Goal: Information Seeking & Learning: Learn about a topic

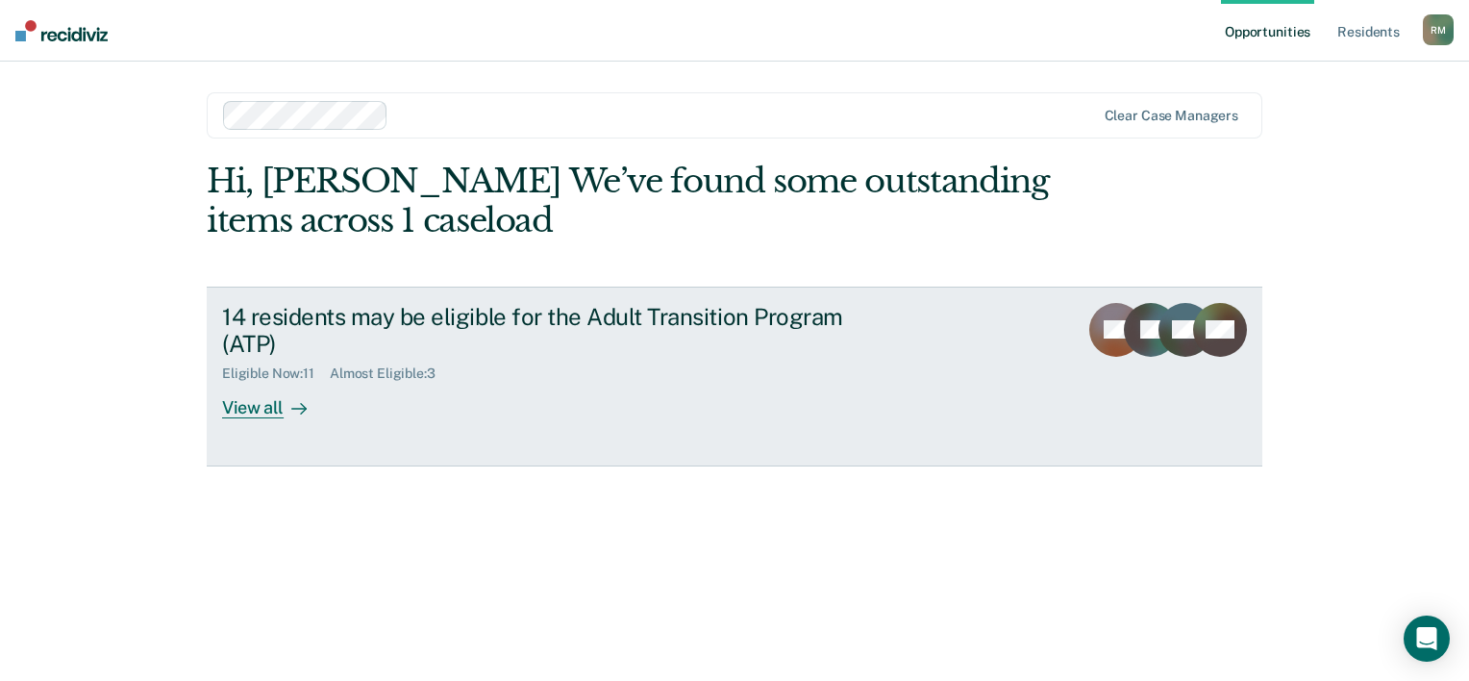
click at [284, 419] on link "14 residents may be eligible for the Adult Transition Program (ATP) Eligible No…" at bounding box center [734, 376] width 1055 height 180
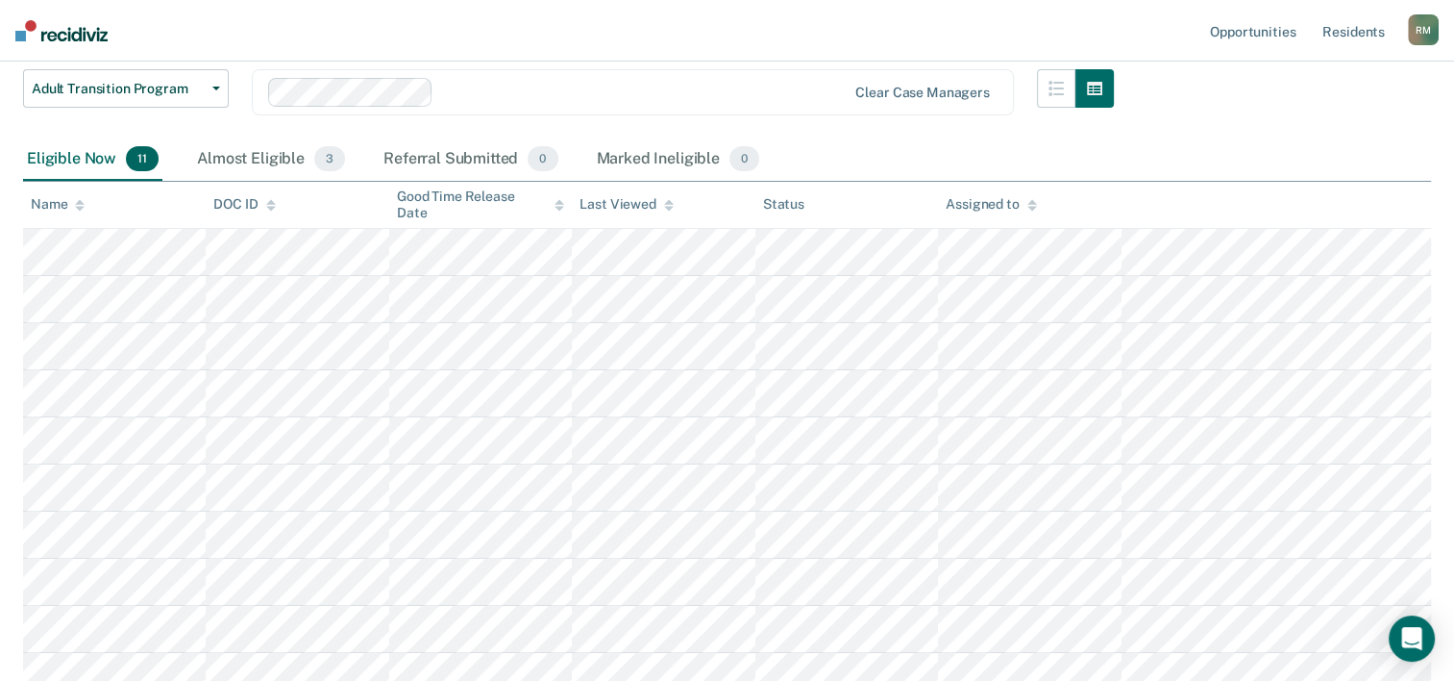
scroll to position [253, 0]
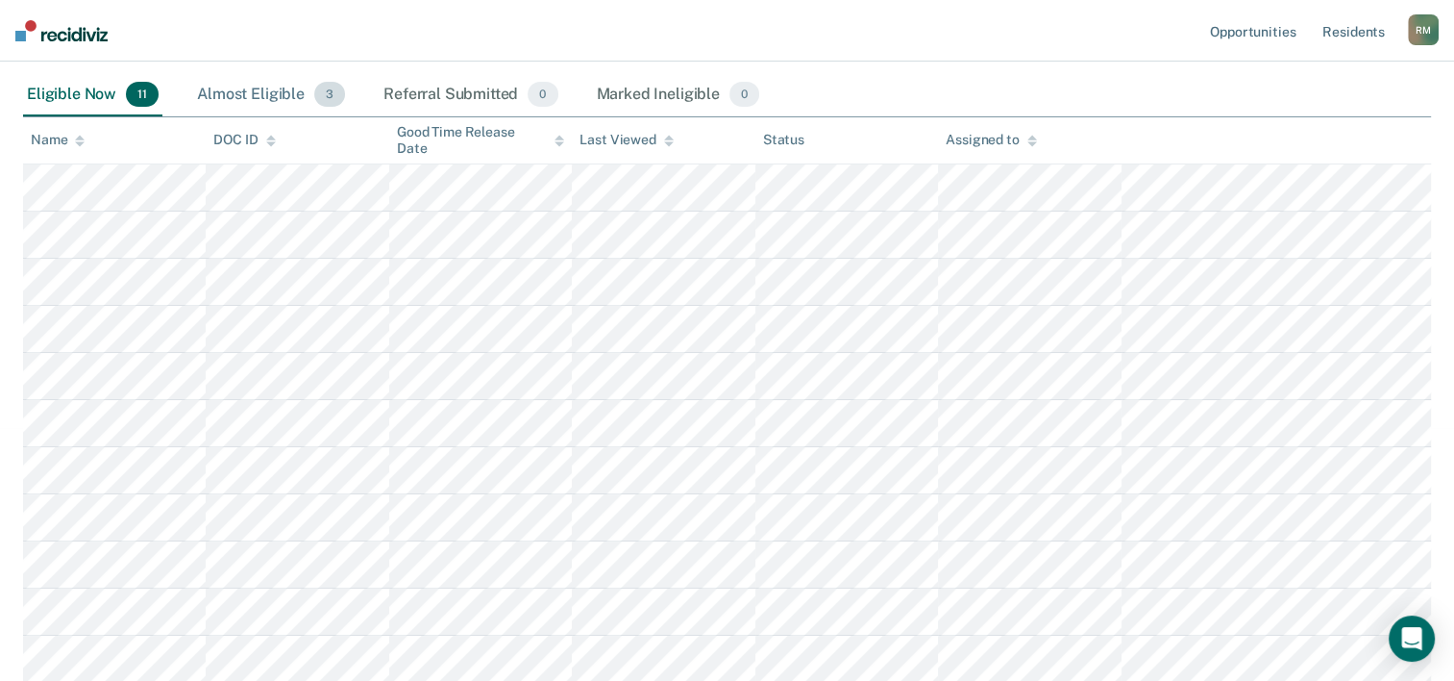
click at [273, 93] on div "Almost Eligible 3" at bounding box center [271, 95] width 156 height 42
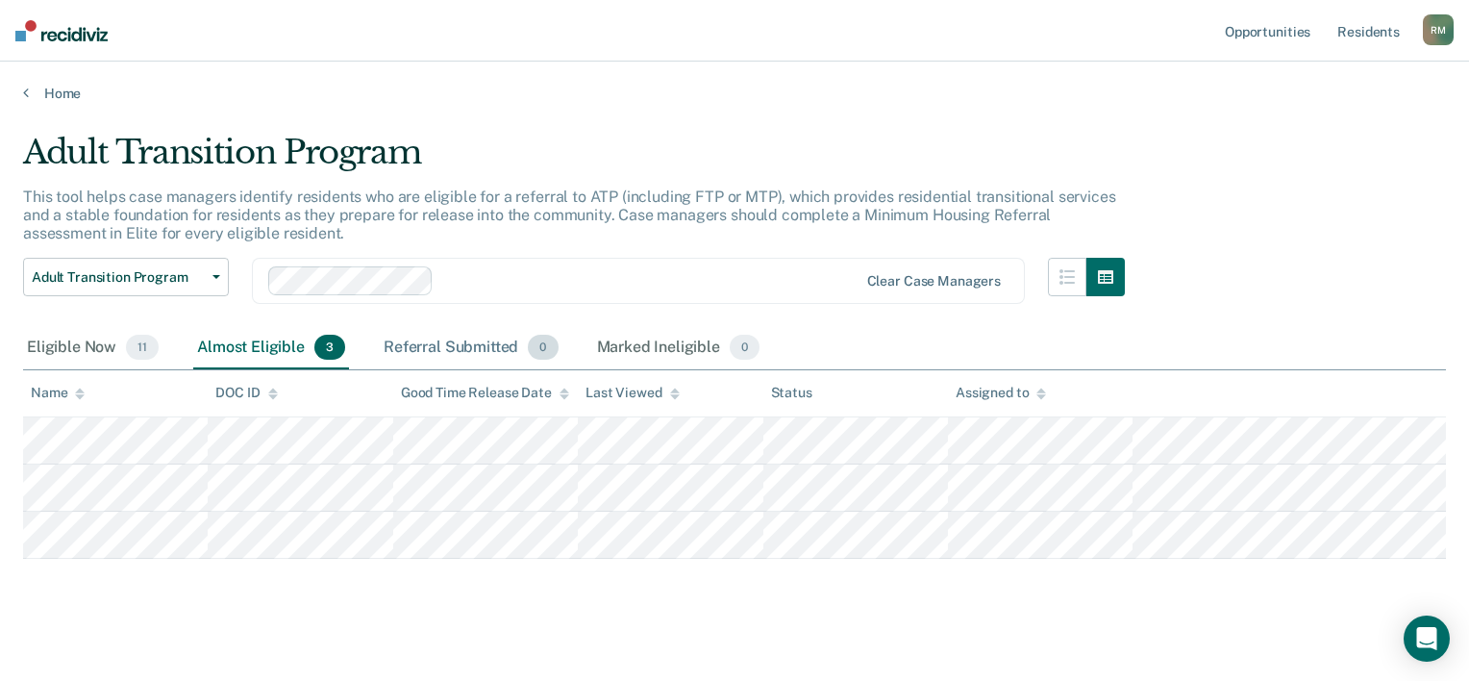
click at [449, 346] on div "Referral Submitted 0" at bounding box center [471, 348] width 182 height 42
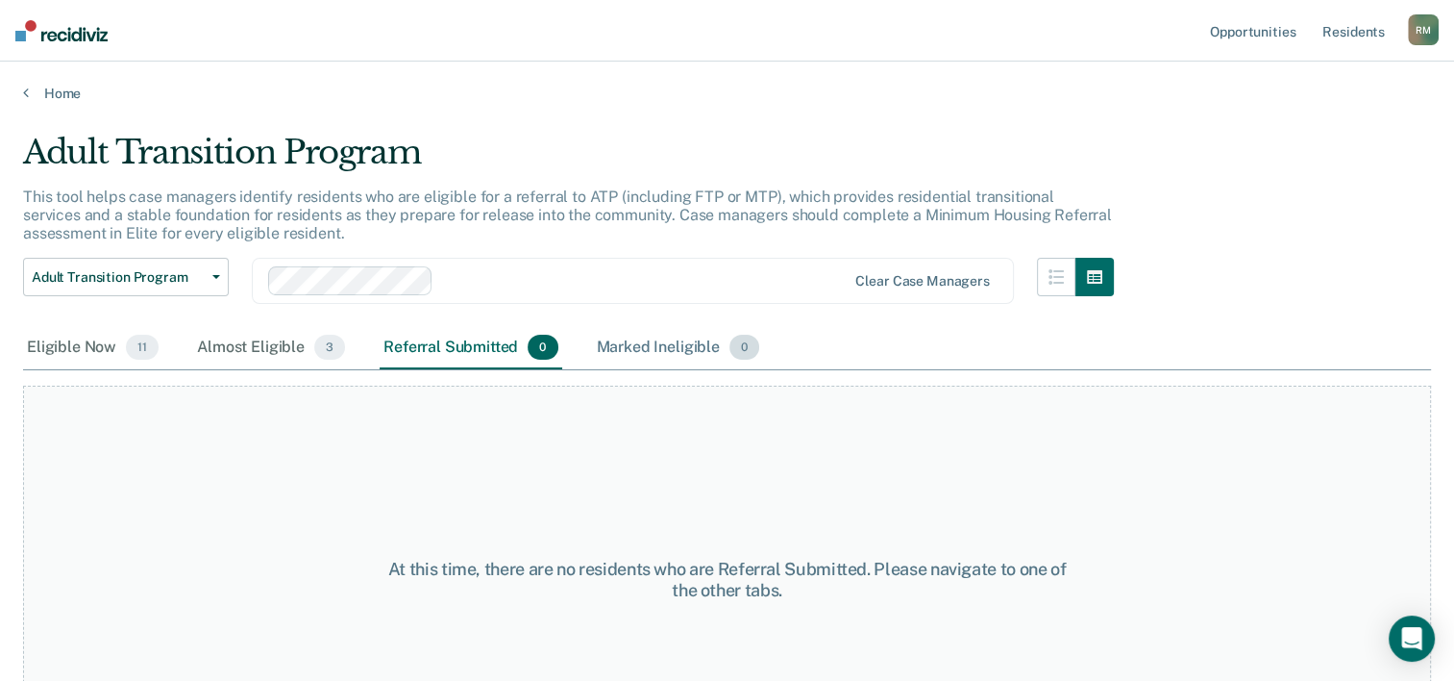
click at [688, 347] on div "Marked Ineligible 0" at bounding box center [678, 348] width 171 height 42
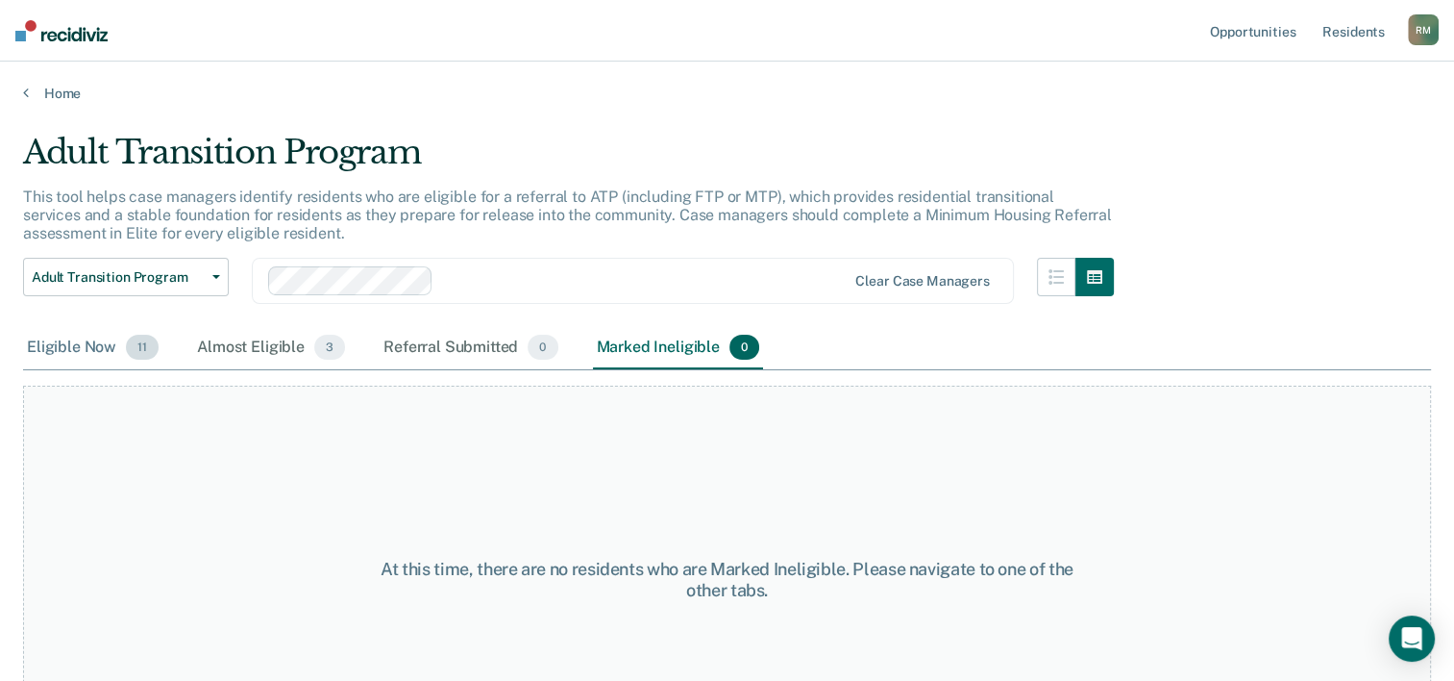
click at [71, 351] on div "Eligible Now 11" at bounding box center [92, 348] width 139 height 42
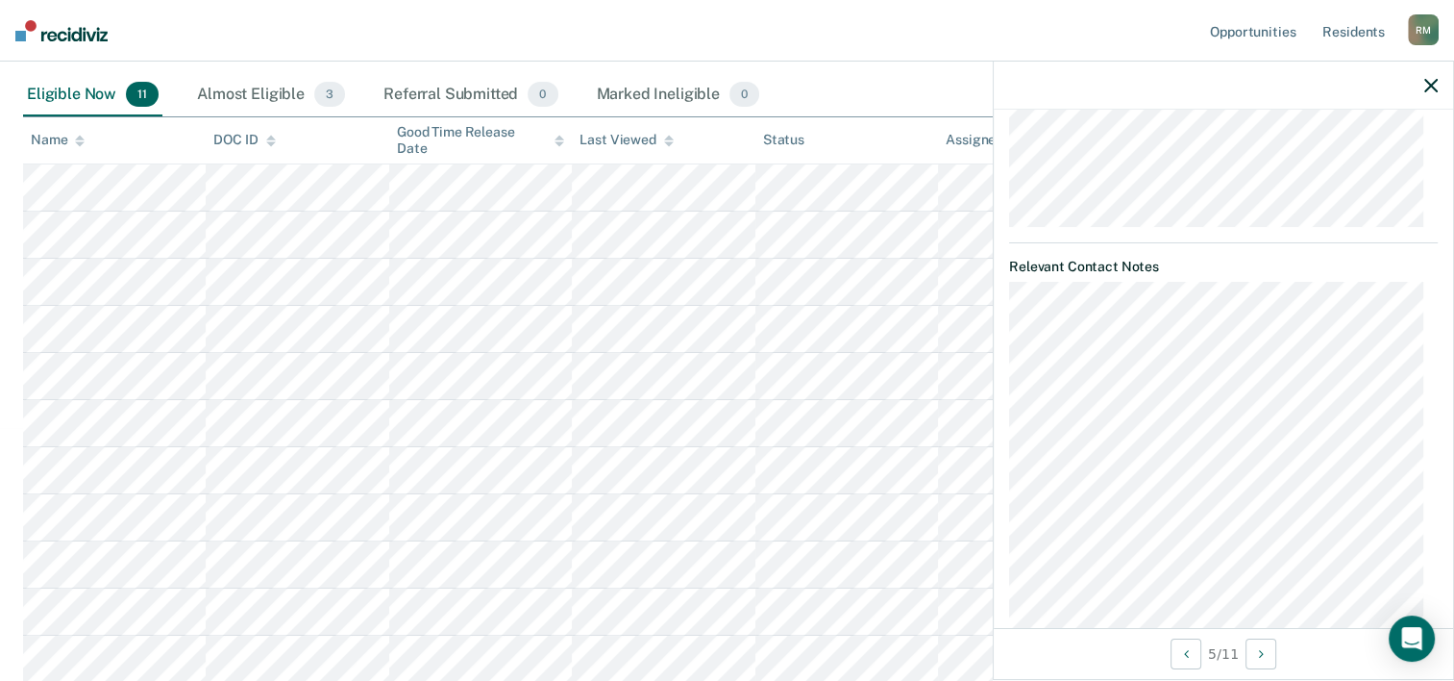
scroll to position [881, 0]
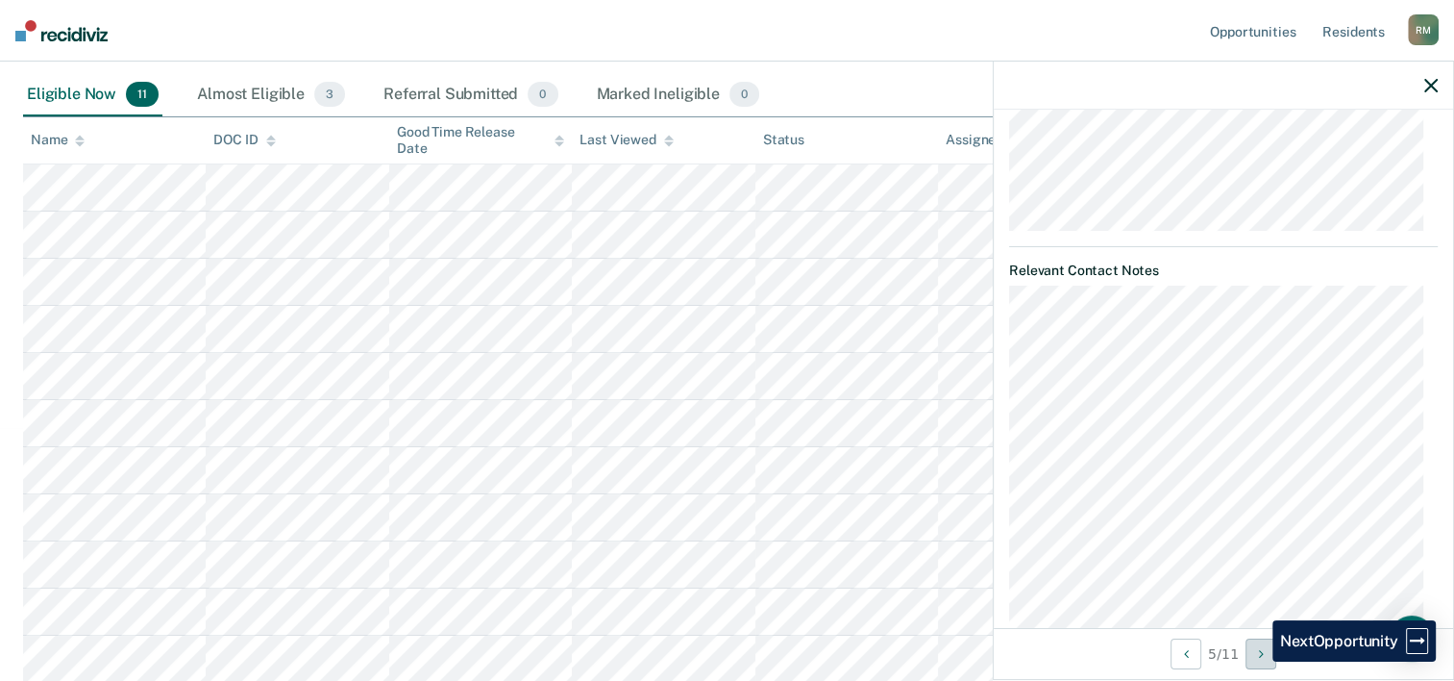
click at [1258, 661] on button "Next Opportunity" at bounding box center [1261, 653] width 31 height 31
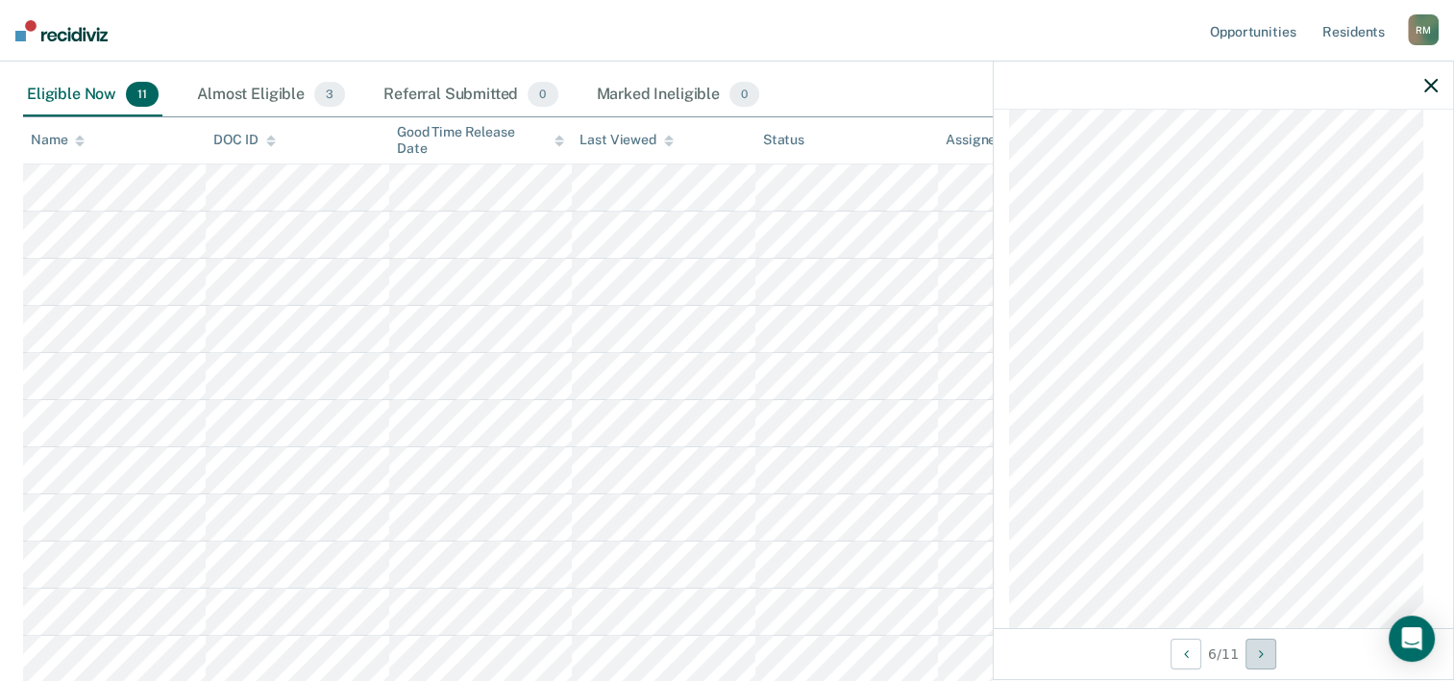
scroll to position [1207, 0]
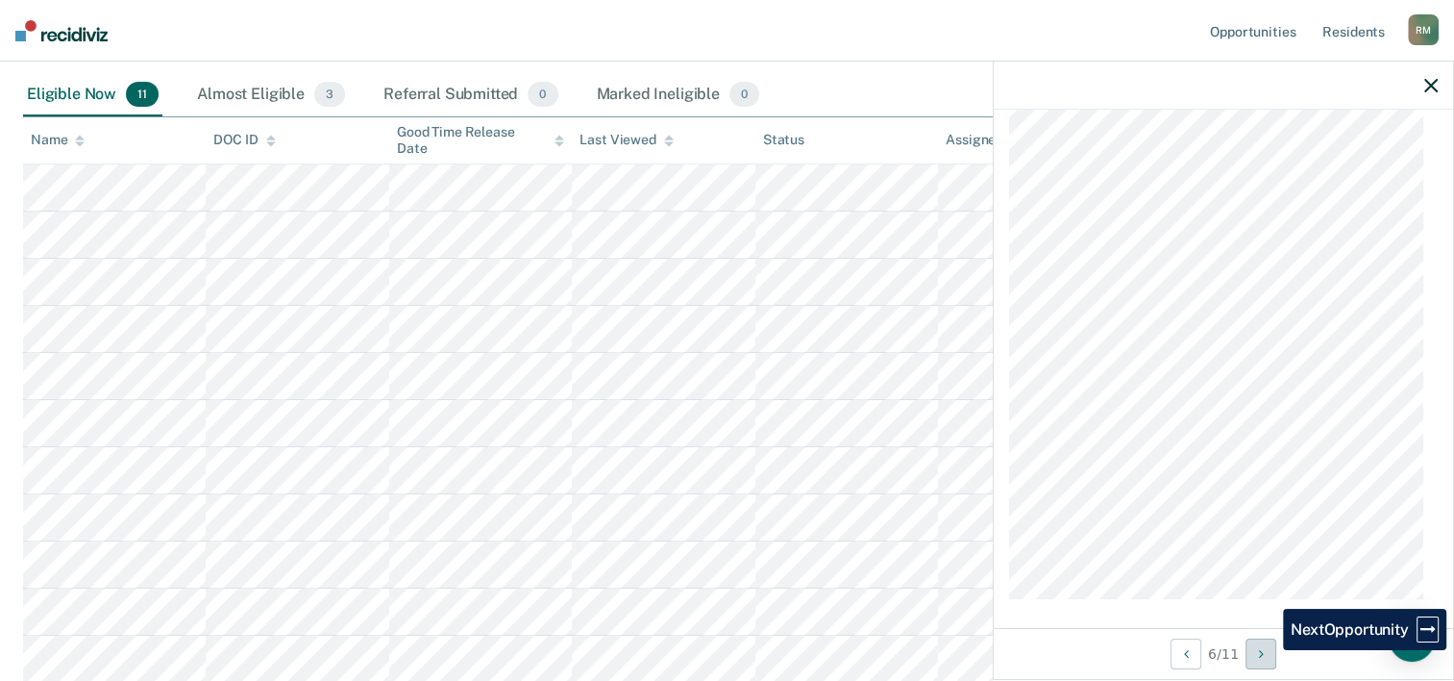
click at [1269, 650] on button "Next Opportunity" at bounding box center [1261, 653] width 31 height 31
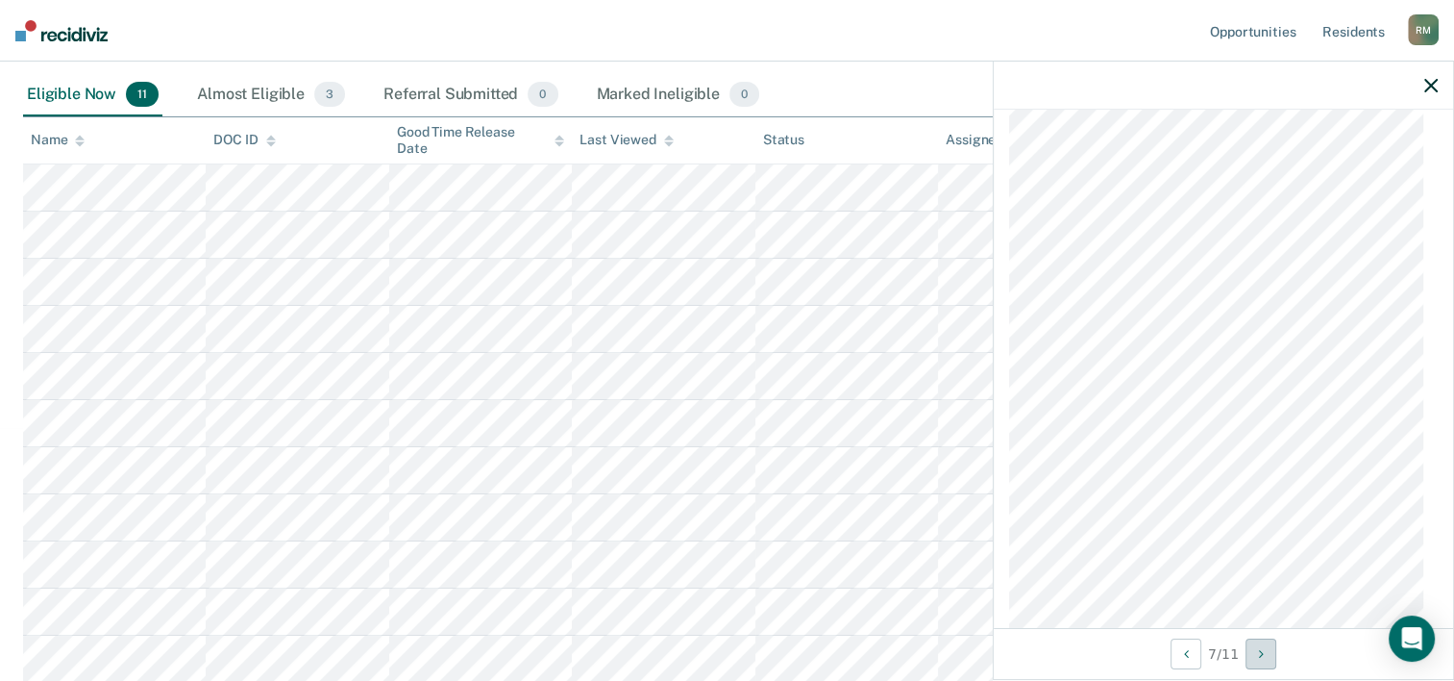
scroll to position [1688, 0]
click at [1256, 651] on button "Next Opportunity" at bounding box center [1261, 653] width 31 height 31
click at [1265, 664] on button "Next Opportunity" at bounding box center [1261, 653] width 31 height 31
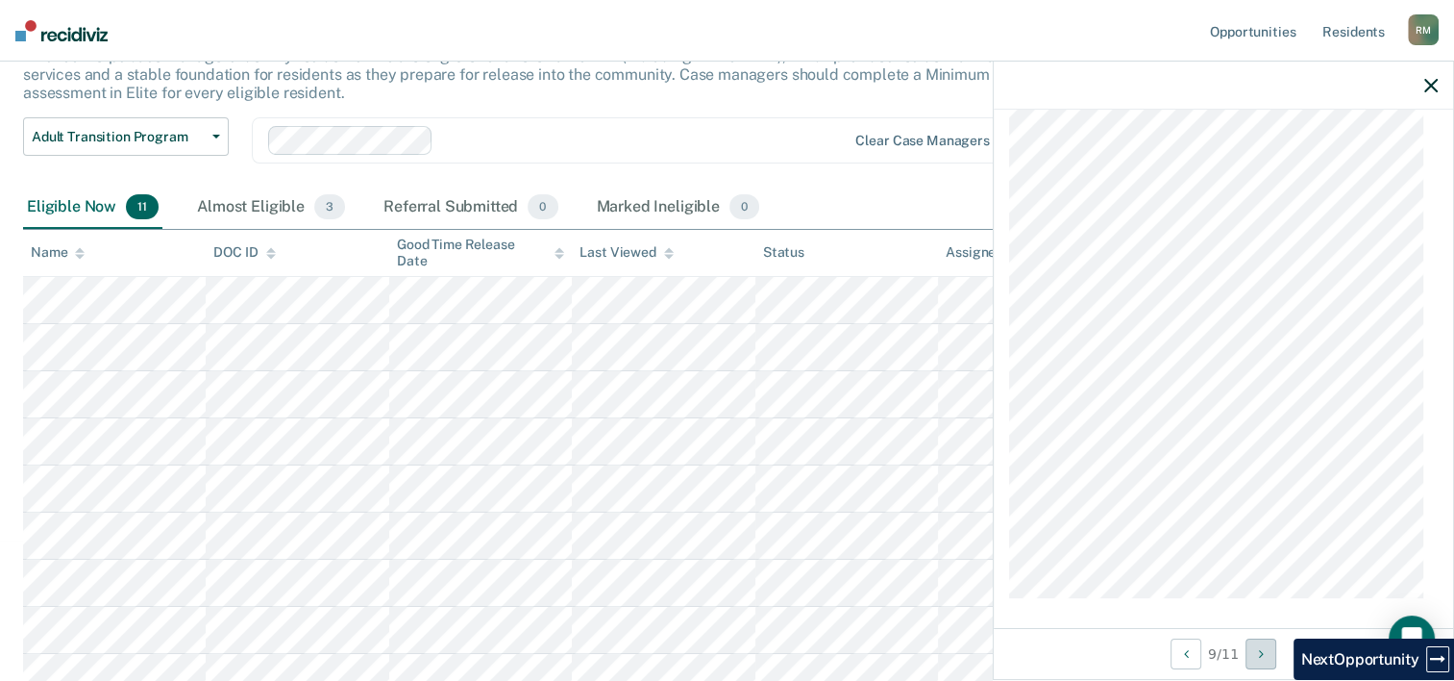
scroll to position [139, 0]
click at [293, 217] on div "Almost Eligible 3" at bounding box center [271, 208] width 156 height 42
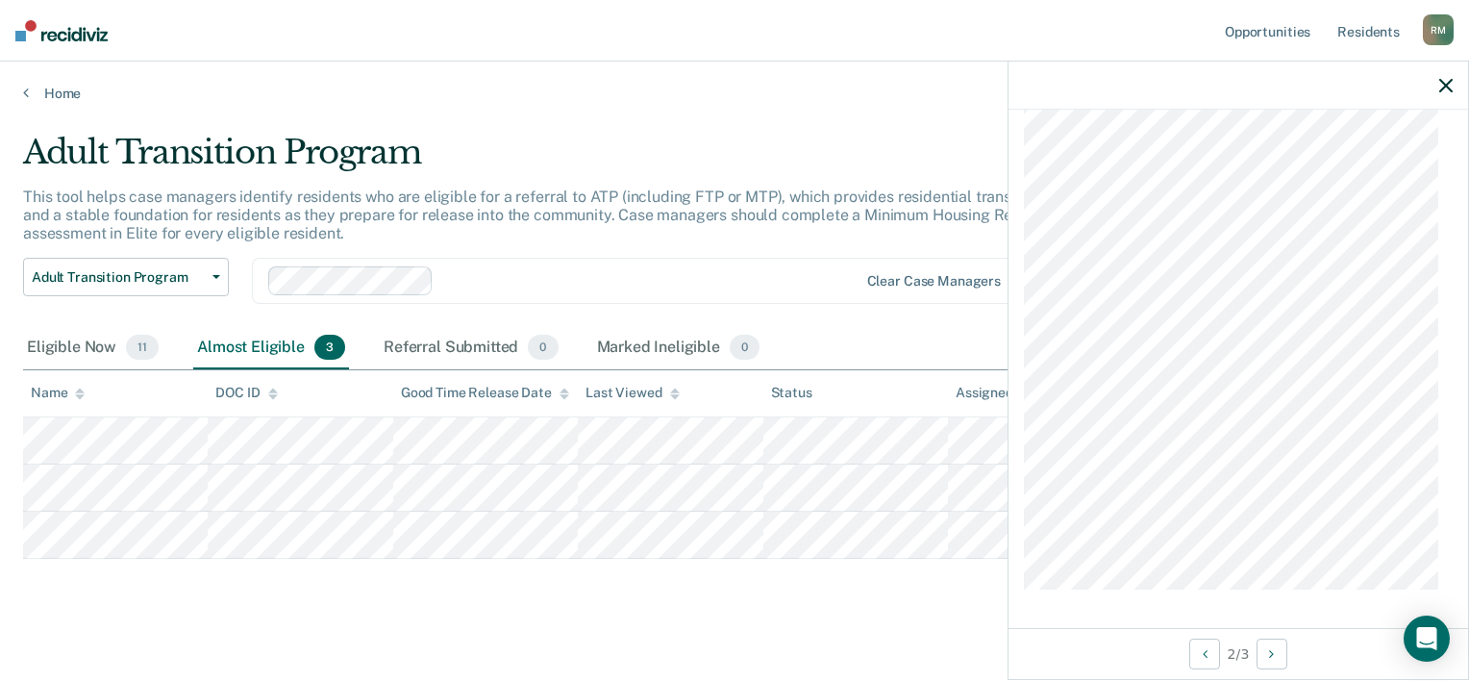
scroll to position [652, 0]
click at [1452, 89] on div at bounding box center [1237, 86] width 459 height 48
click at [1445, 89] on icon "button" at bounding box center [1445, 85] width 13 height 13
click at [1290, 658] on div "2 / 3" at bounding box center [1237, 653] width 459 height 51
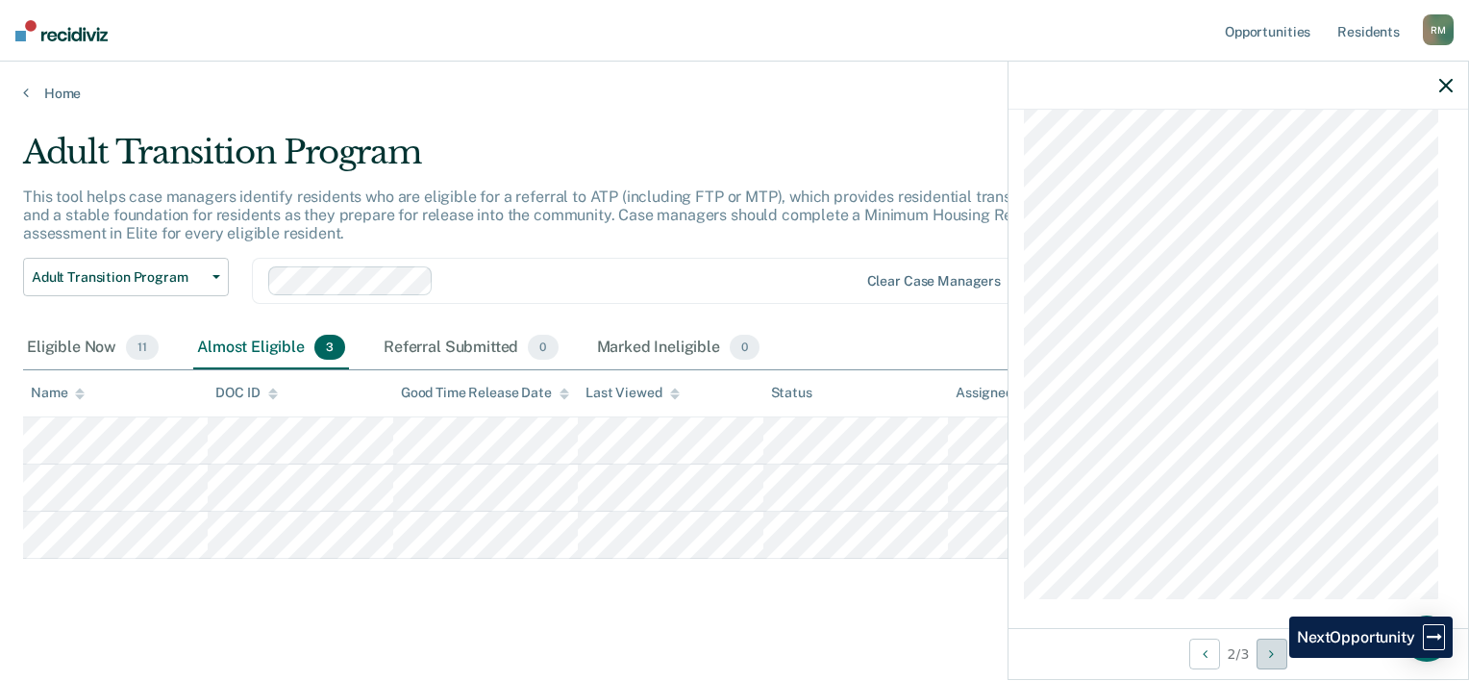
click at [1274, 658] on icon "Next Opportunity" at bounding box center [1271, 653] width 5 height 13
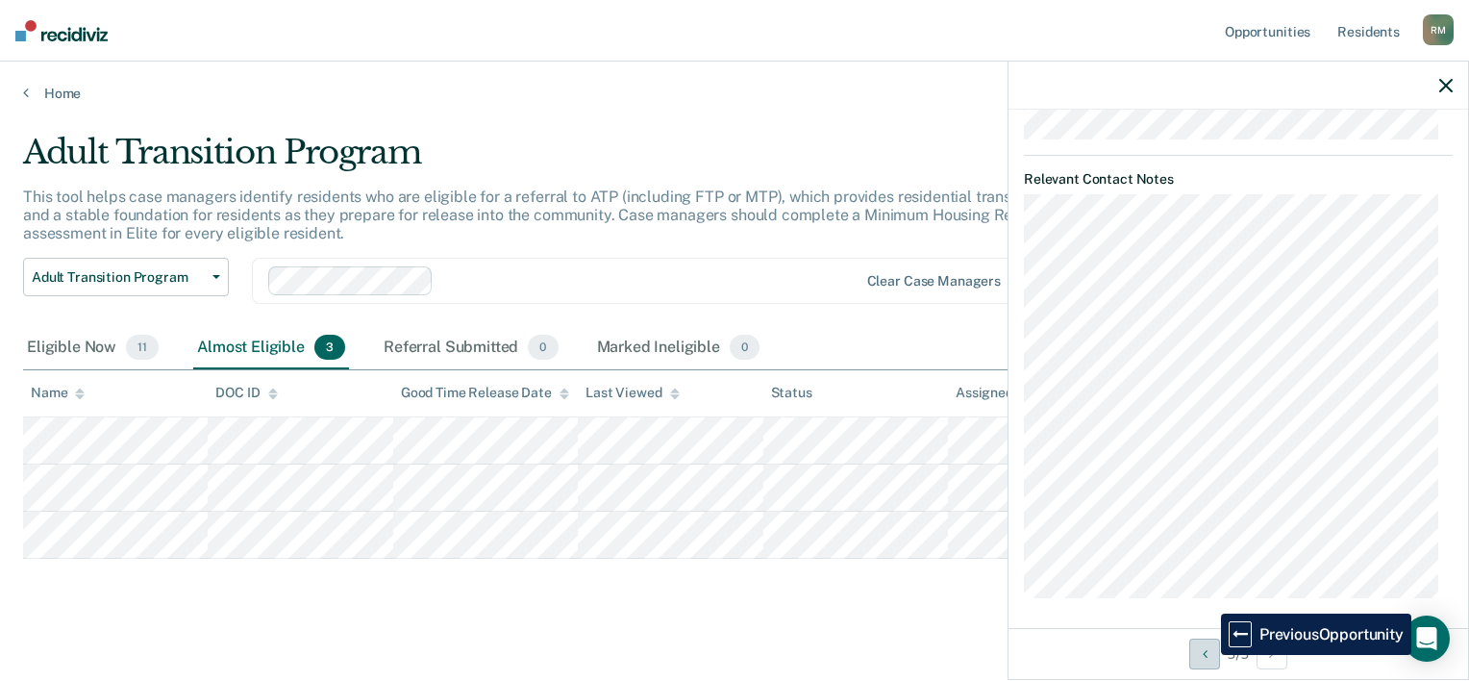
click at [1206, 655] on button "Previous Opportunity" at bounding box center [1204, 653] width 31 height 31
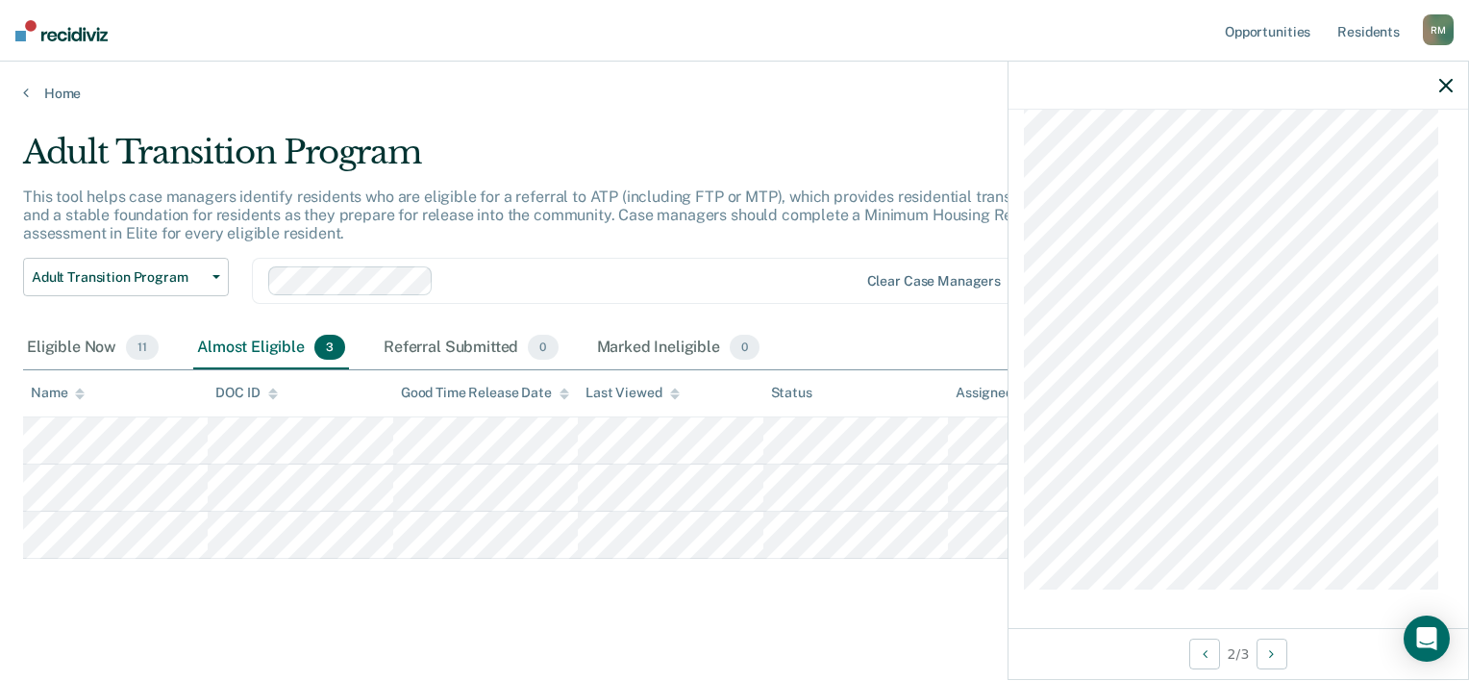
scroll to position [1607, 0]
click at [1449, 90] on icon "button" at bounding box center [1445, 85] width 13 height 13
click at [1282, 658] on button "Next Opportunity" at bounding box center [1271, 653] width 31 height 31
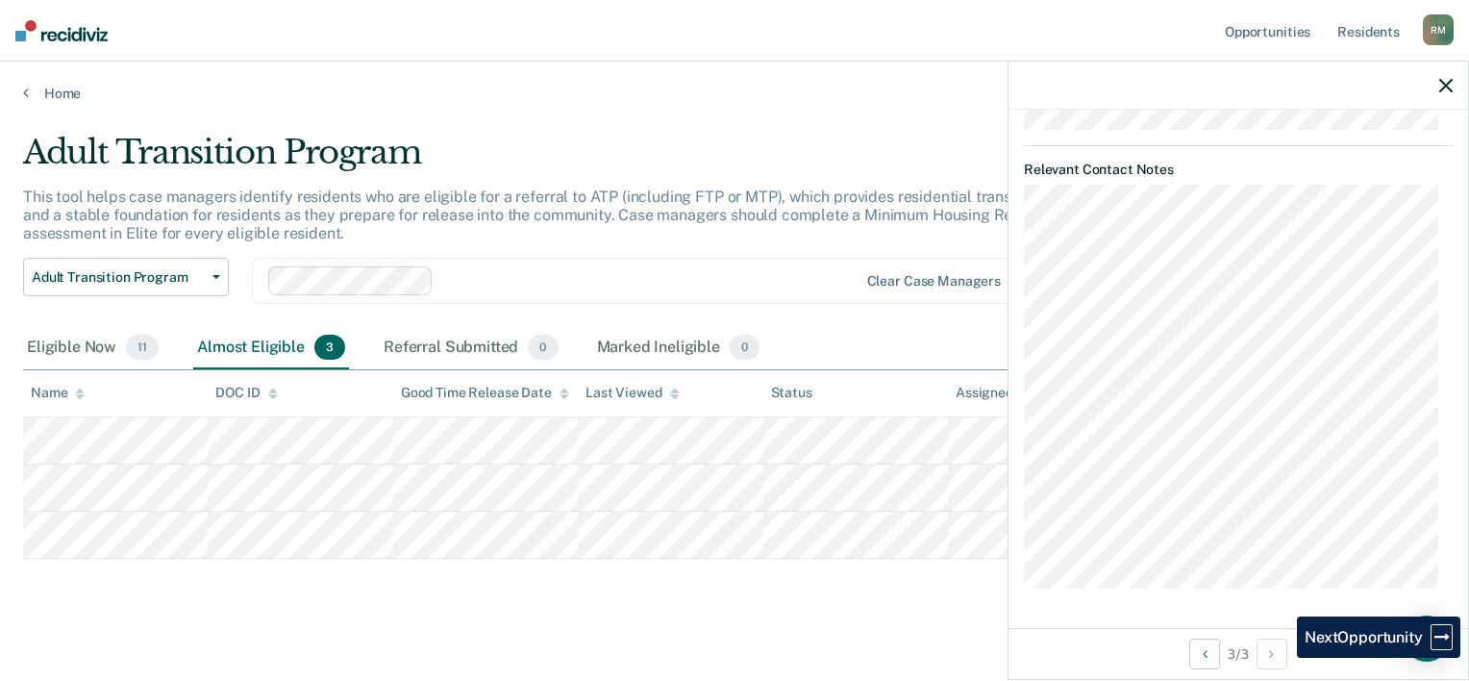
scroll to position [972, 0]
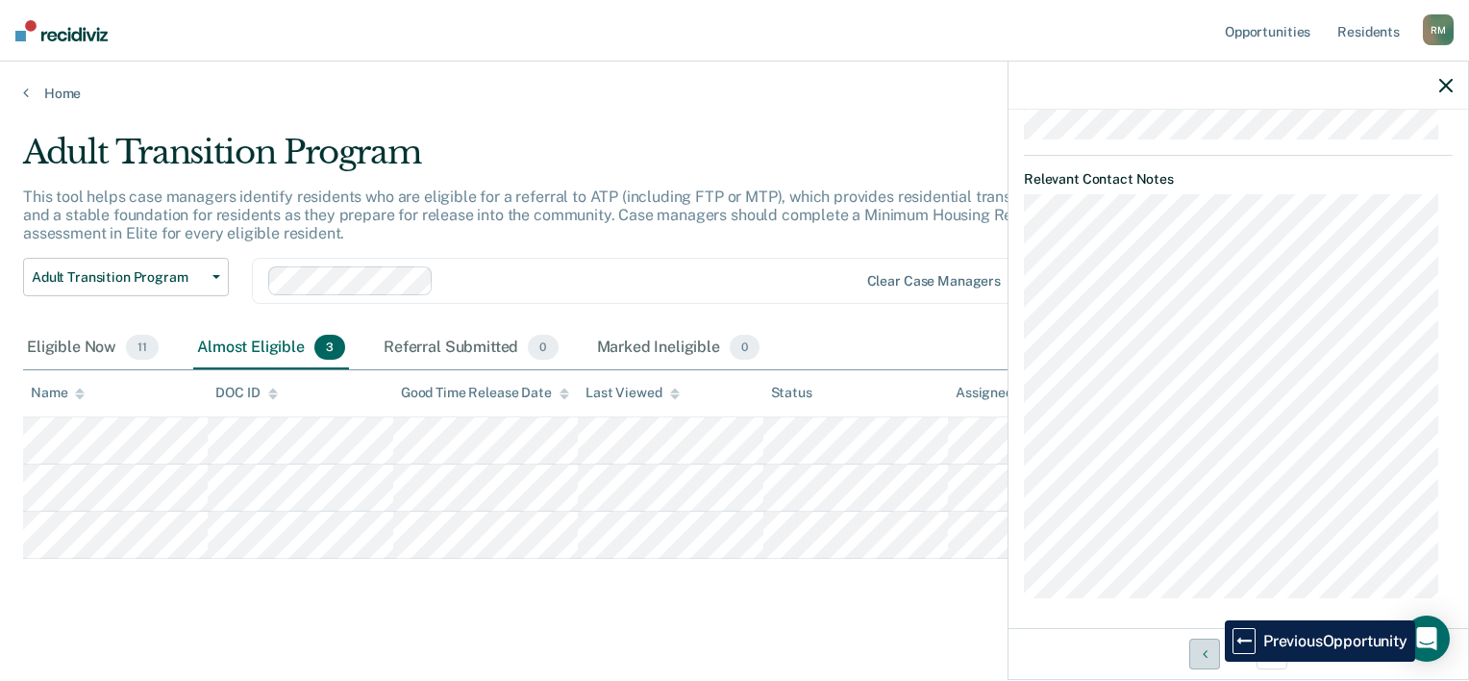
click at [1210, 661] on button "Previous Opportunity" at bounding box center [1204, 653] width 31 height 31
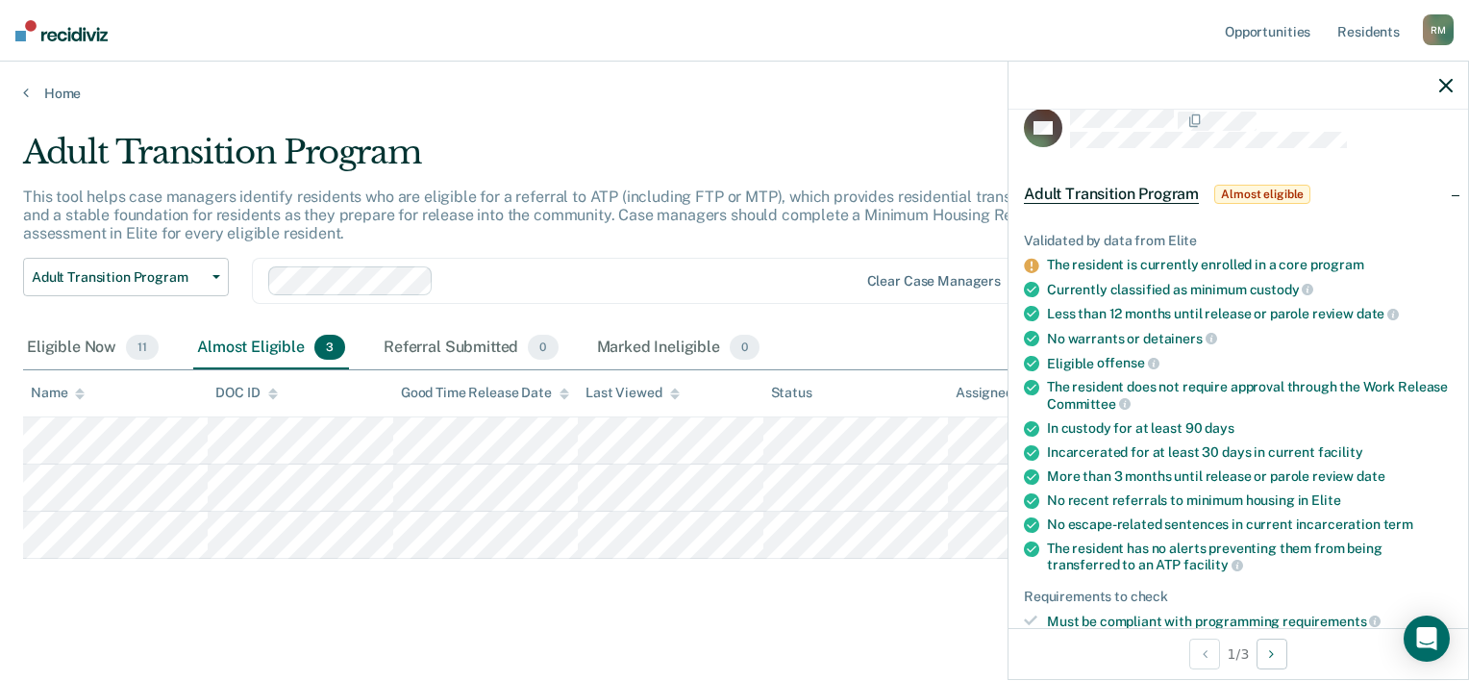
scroll to position [0, 0]
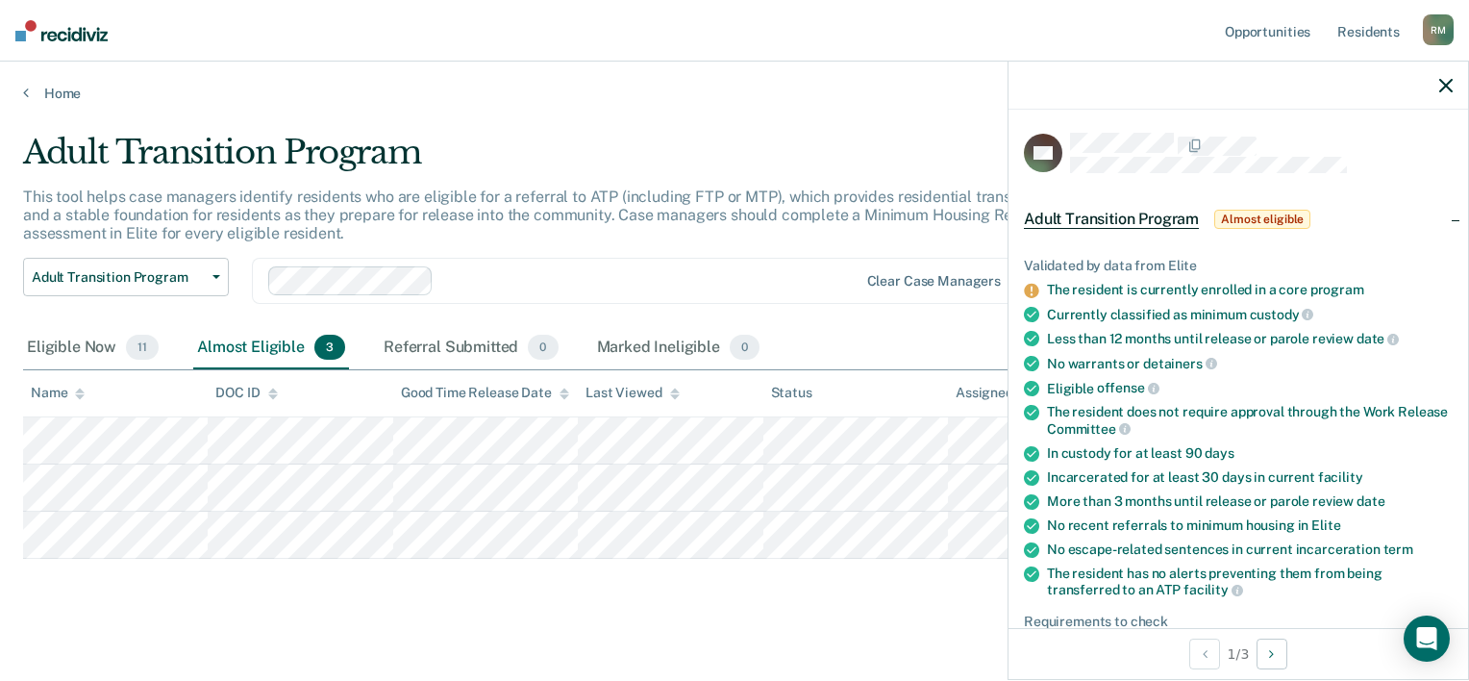
click at [1440, 96] on div at bounding box center [1237, 86] width 459 height 48
click at [1450, 84] on icon "button" at bounding box center [1445, 85] width 13 height 13
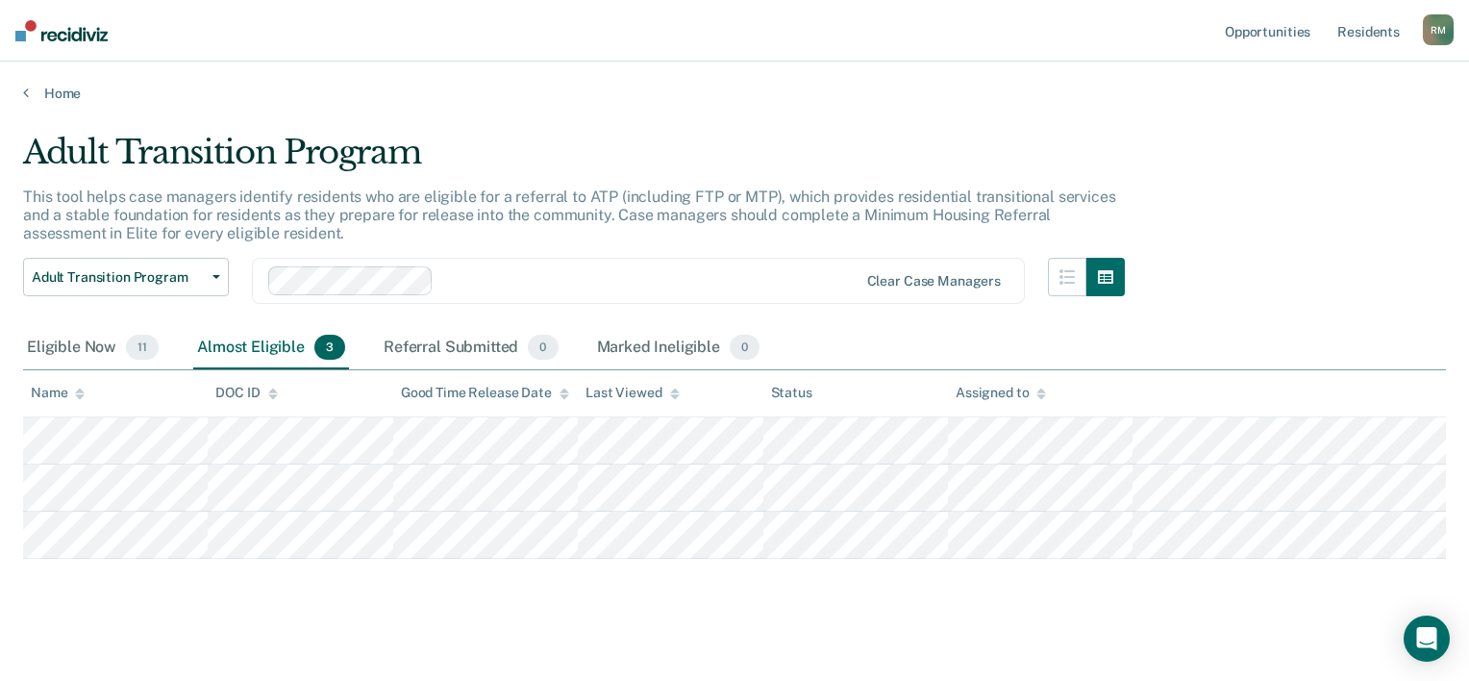
click at [282, 566] on div "Adult Transition Program This tool helps case managers identify residents who a…" at bounding box center [734, 365] width 1423 height 465
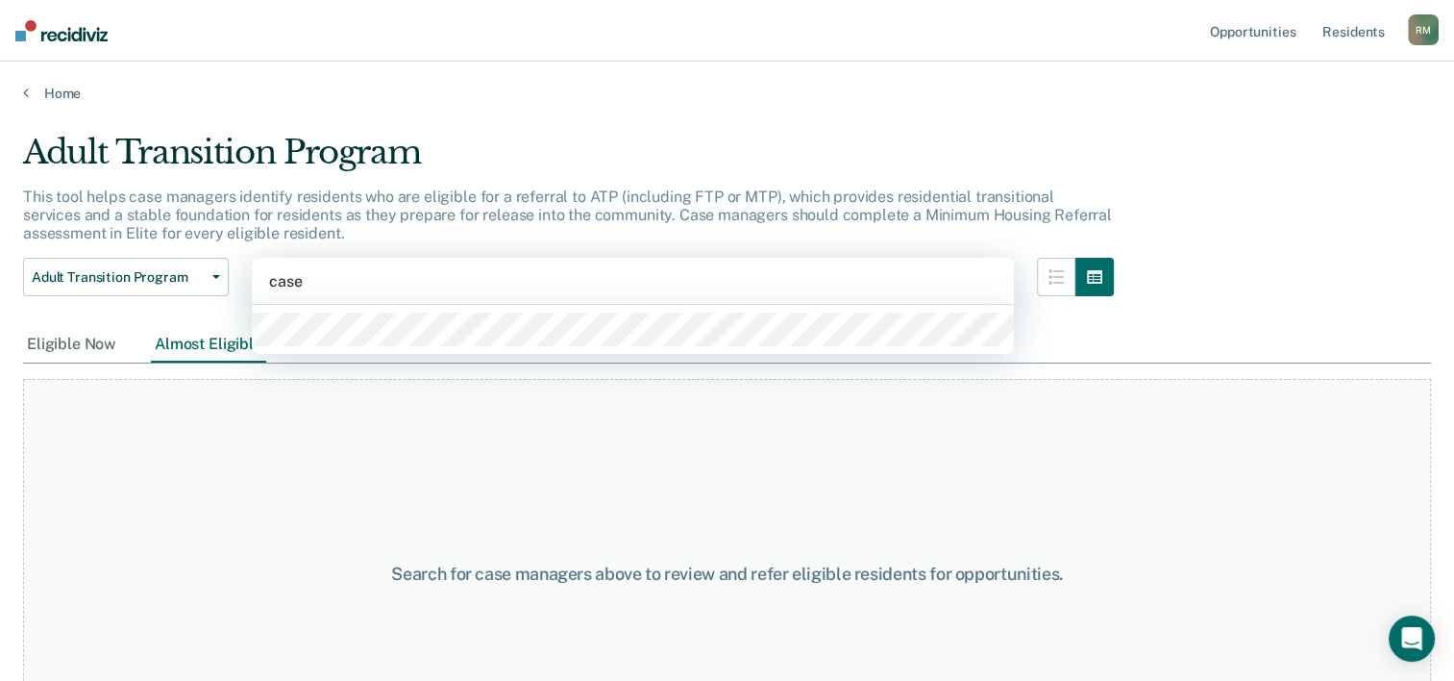
type input "[PERSON_NAME]"
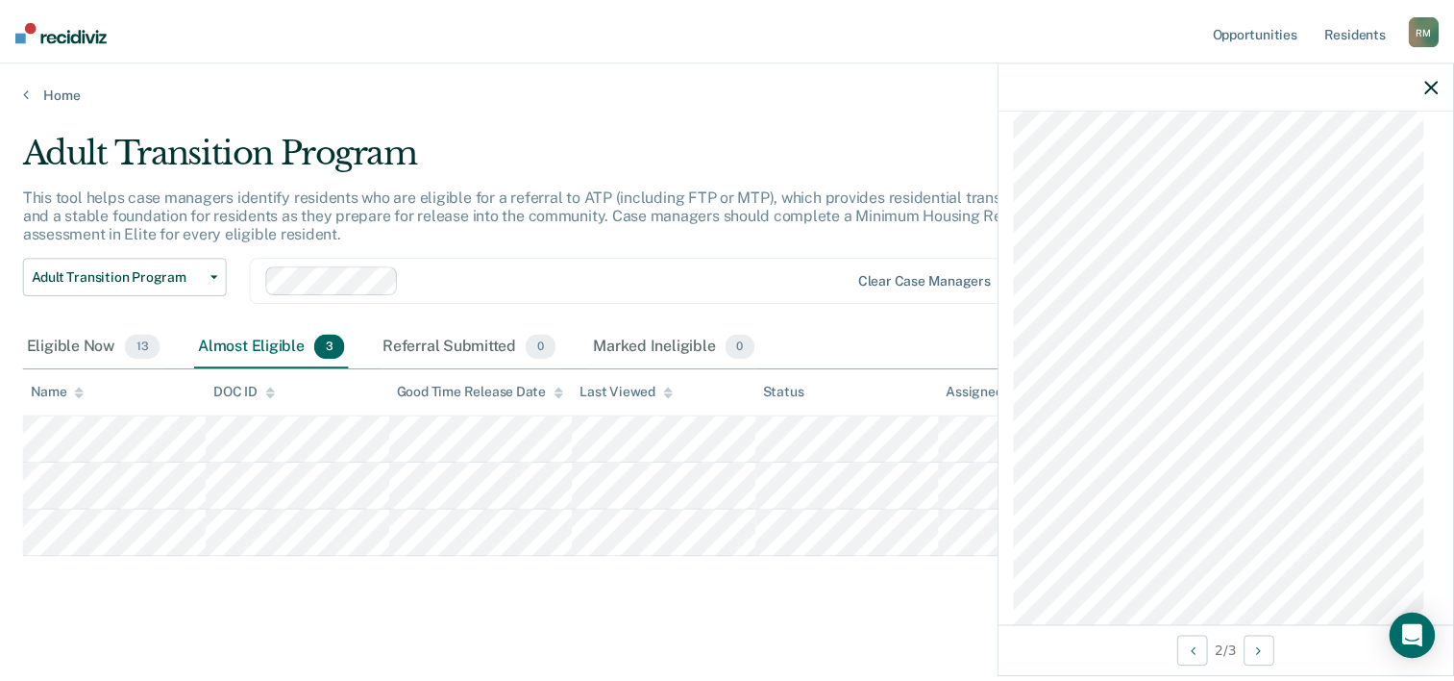
scroll to position [2411, 0]
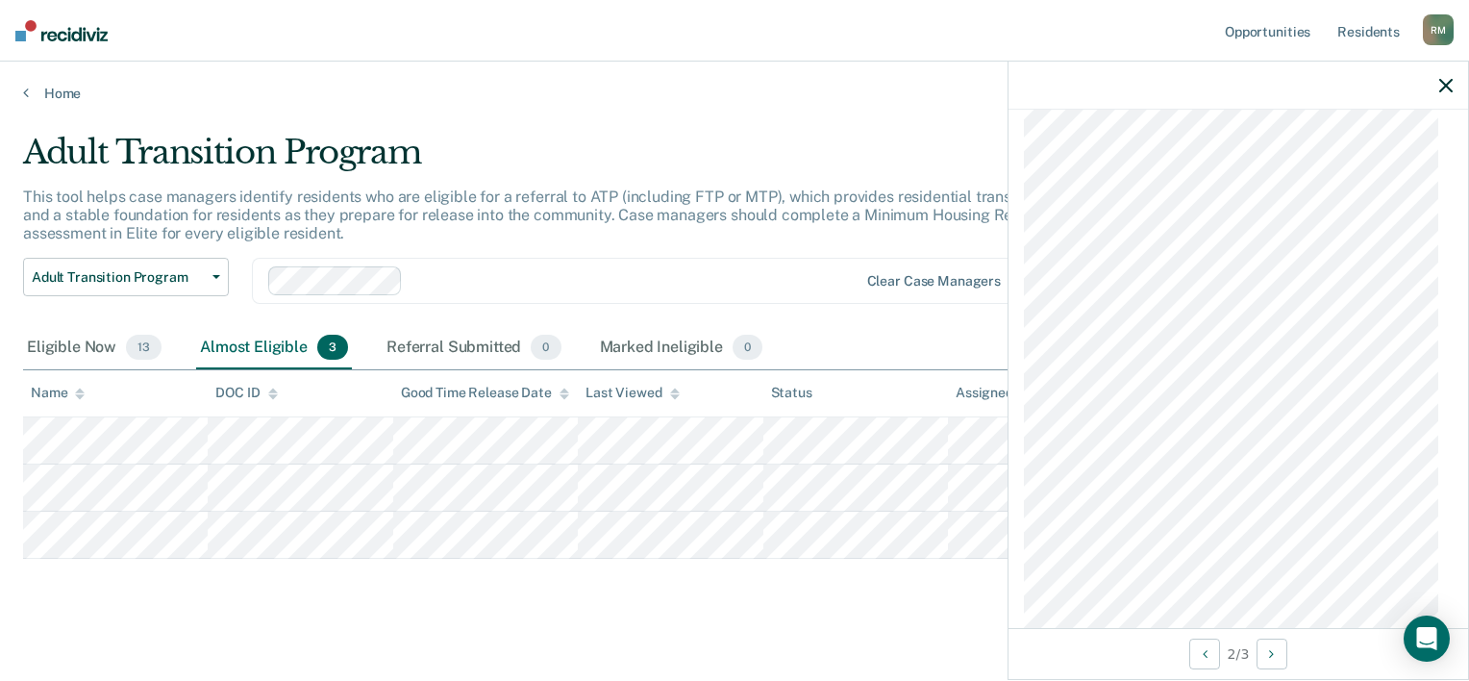
click at [1442, 90] on icon "button" at bounding box center [1445, 85] width 13 height 13
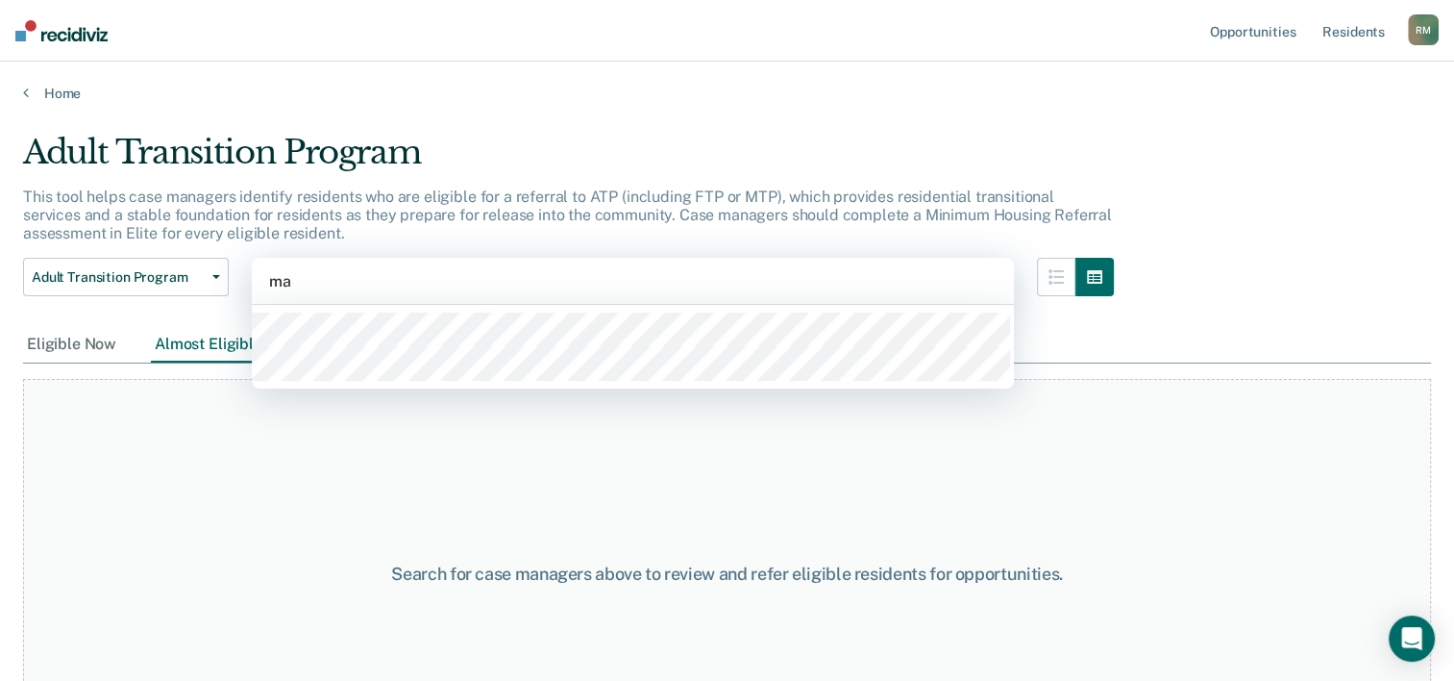
type input "mad"
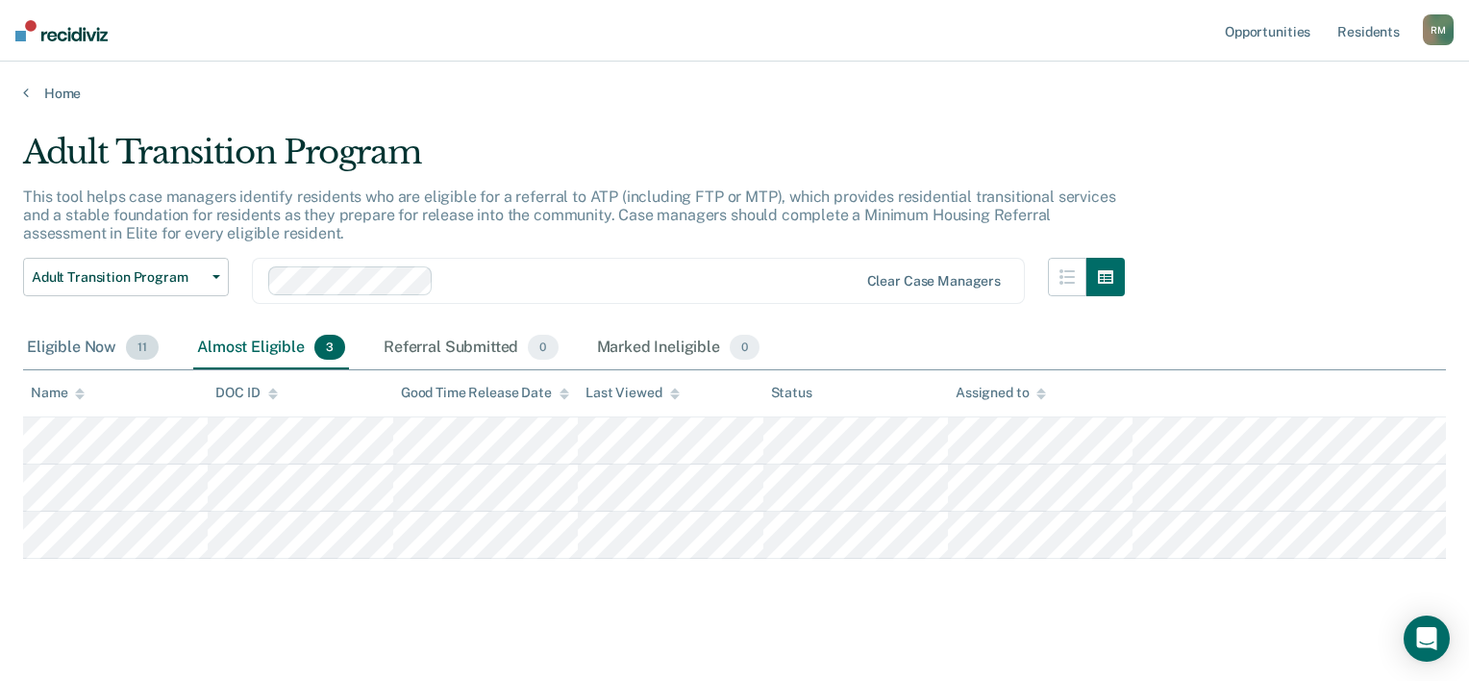
click at [92, 342] on div "Eligible Now 11" at bounding box center [92, 348] width 139 height 42
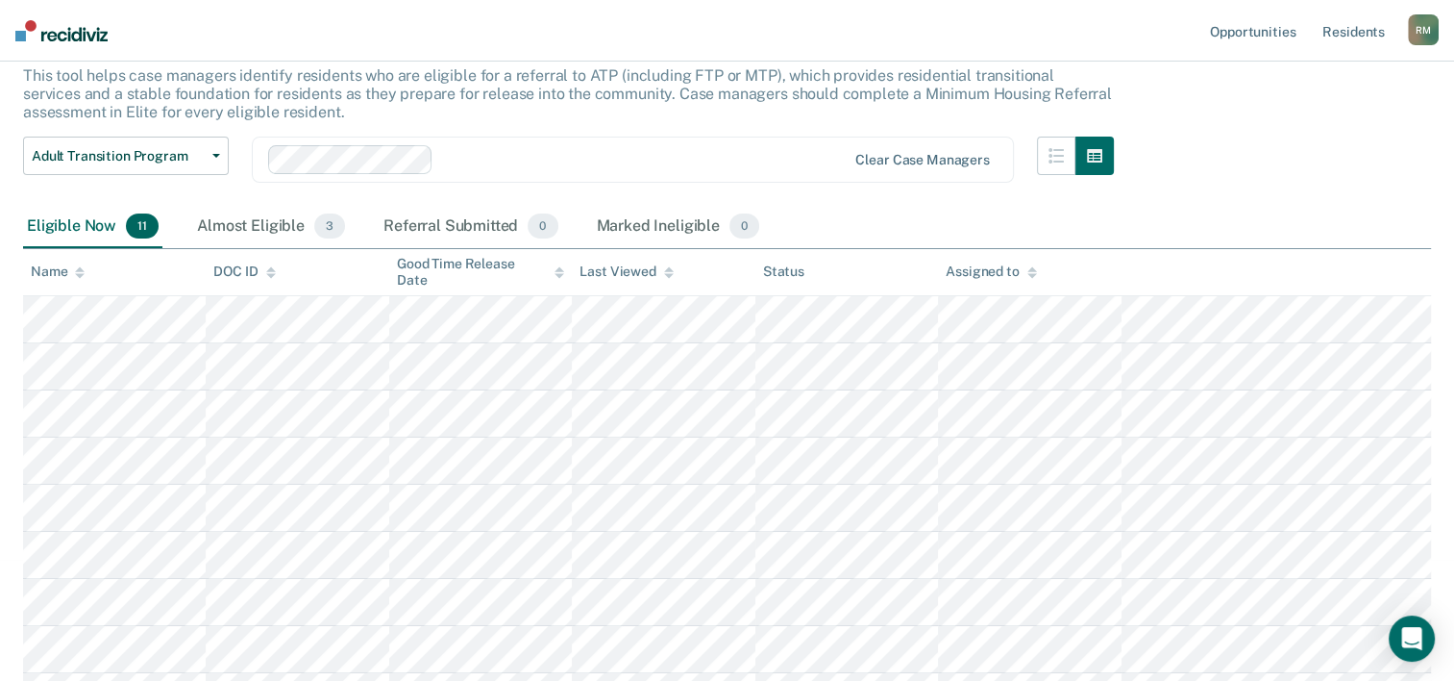
scroll to position [0, 0]
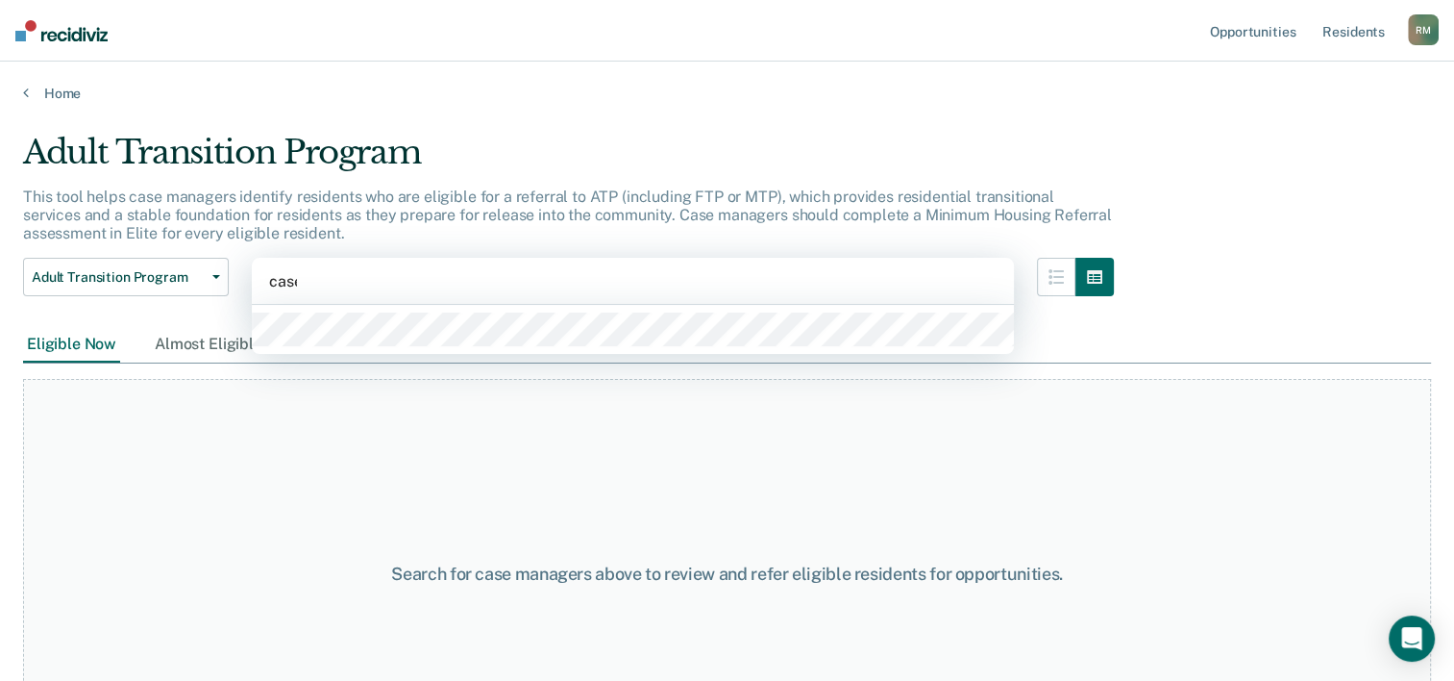
type input "[PERSON_NAME]"
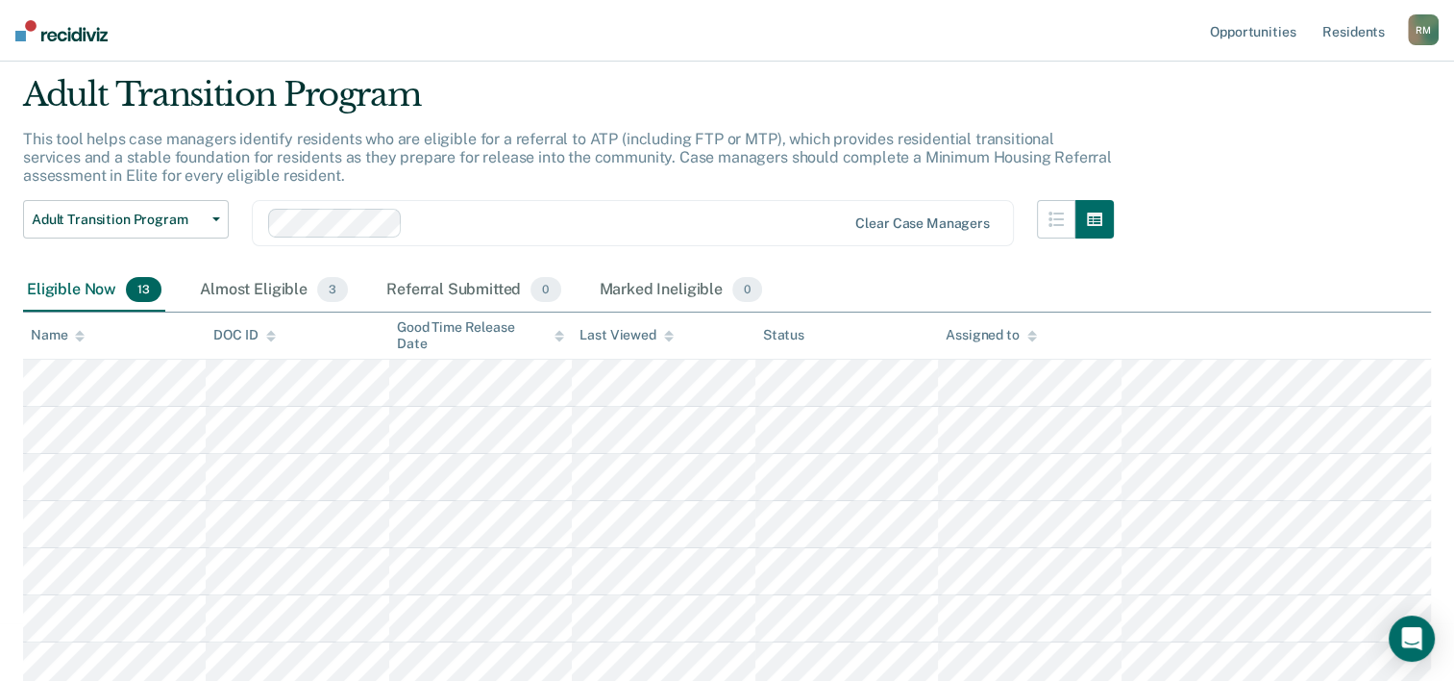
scroll to position [51, 0]
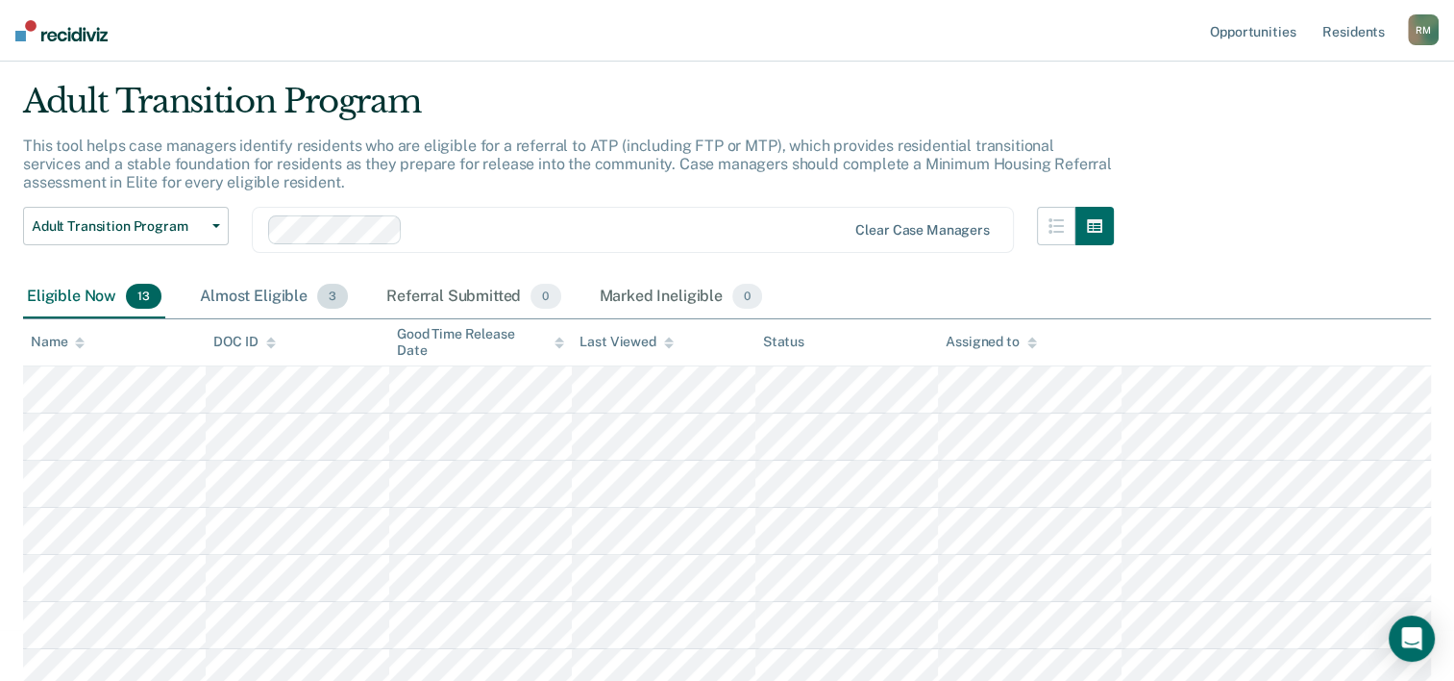
click at [313, 297] on div "Almost Eligible 3" at bounding box center [274, 297] width 156 height 42
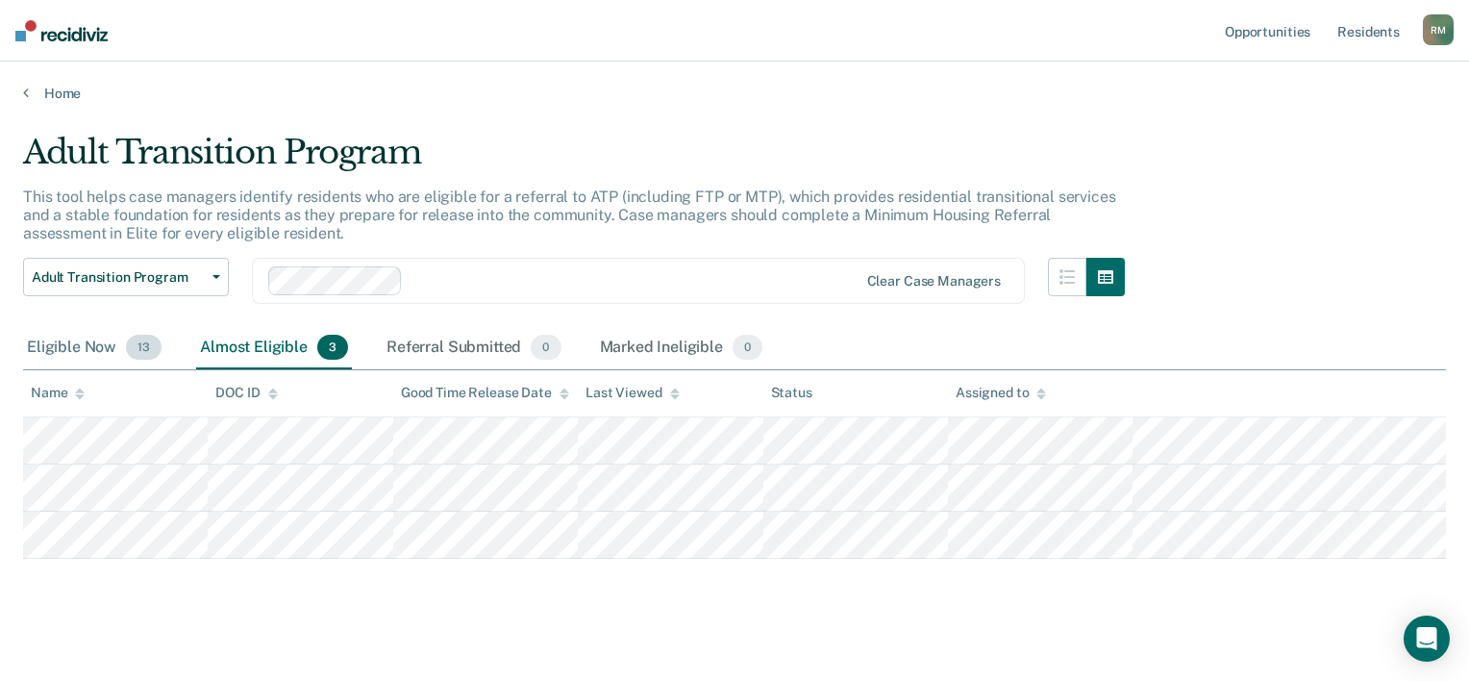
click at [103, 342] on div "Eligible Now 13" at bounding box center [94, 348] width 142 height 42
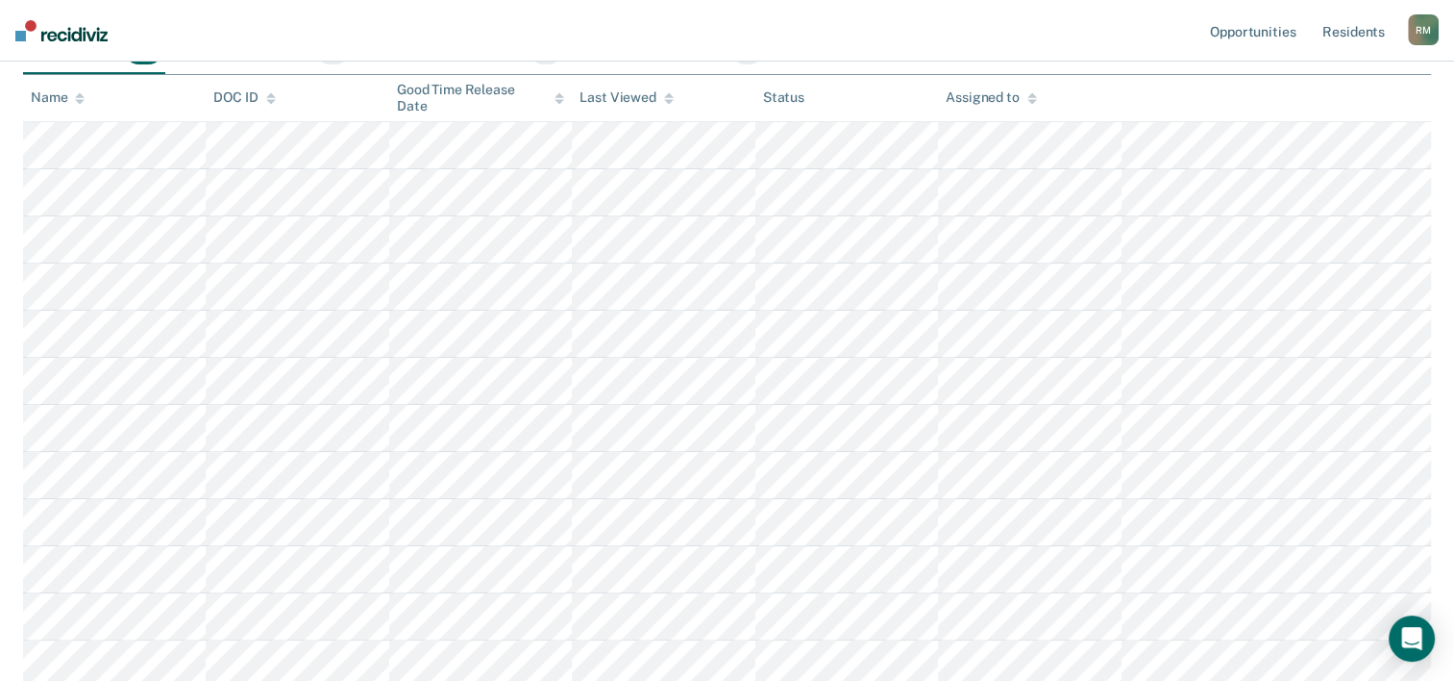
scroll to position [347, 0]
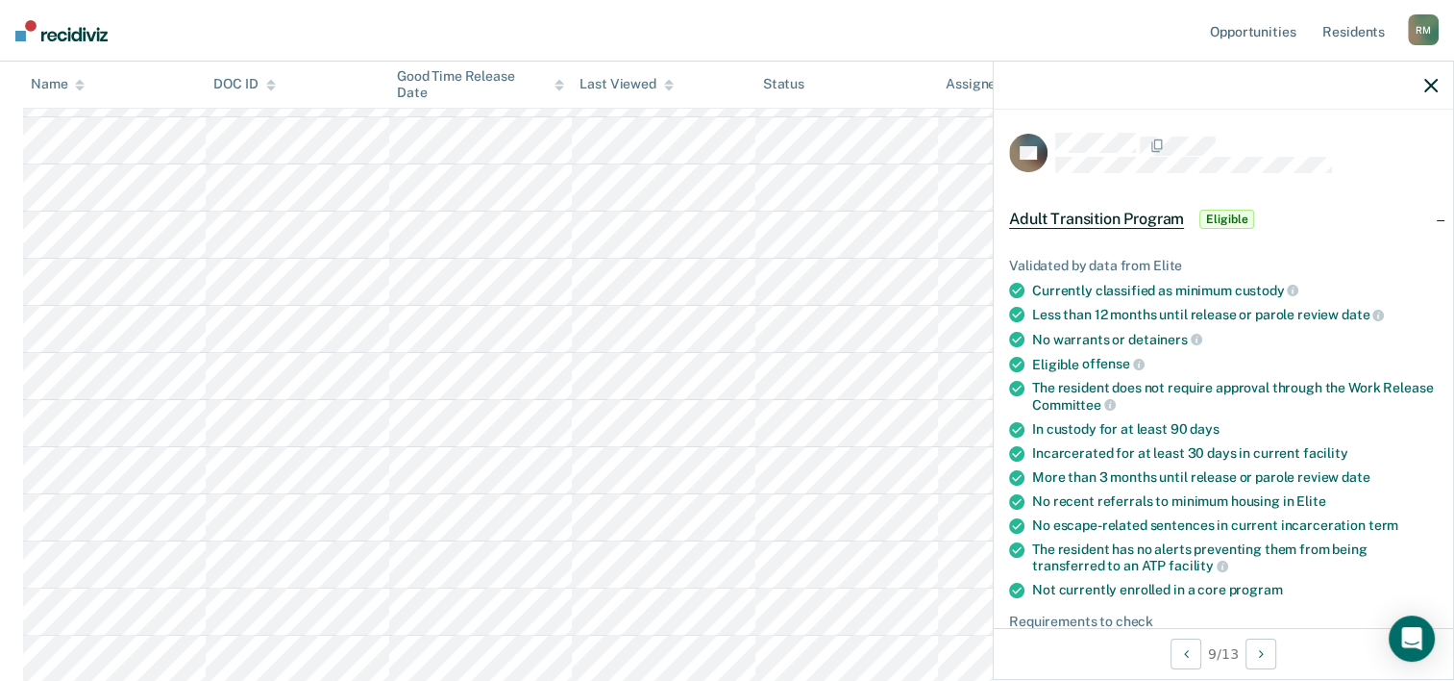
click at [721, 43] on nav "Opportunities Resident s [PERSON_NAME], [PERSON_NAME] [PERSON_NAME] Profile How…" at bounding box center [727, 31] width 1454 height 62
click at [823, 30] on nav "Opportunities Resident s [PERSON_NAME], [PERSON_NAME] [PERSON_NAME] Profile How…" at bounding box center [727, 31] width 1454 height 62
click at [1427, 87] on icon "button" at bounding box center [1431, 85] width 13 height 13
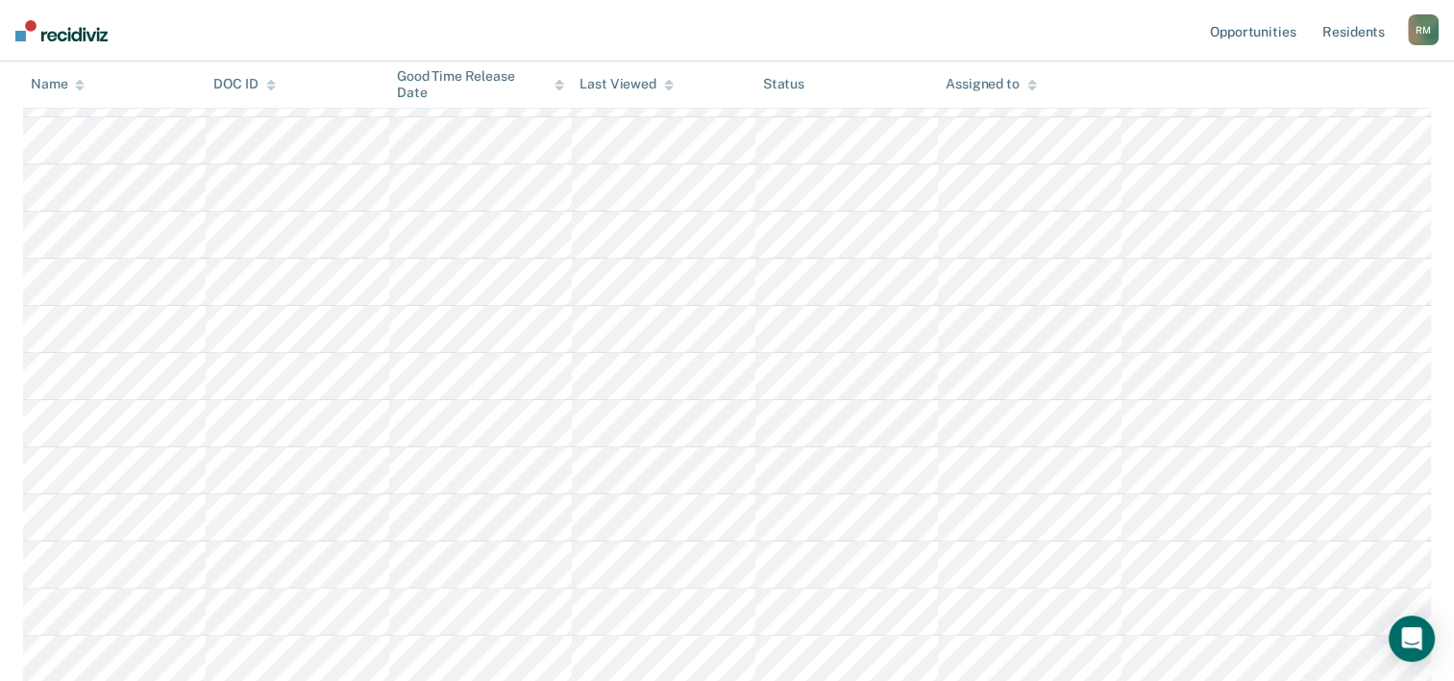
scroll to position [0, 0]
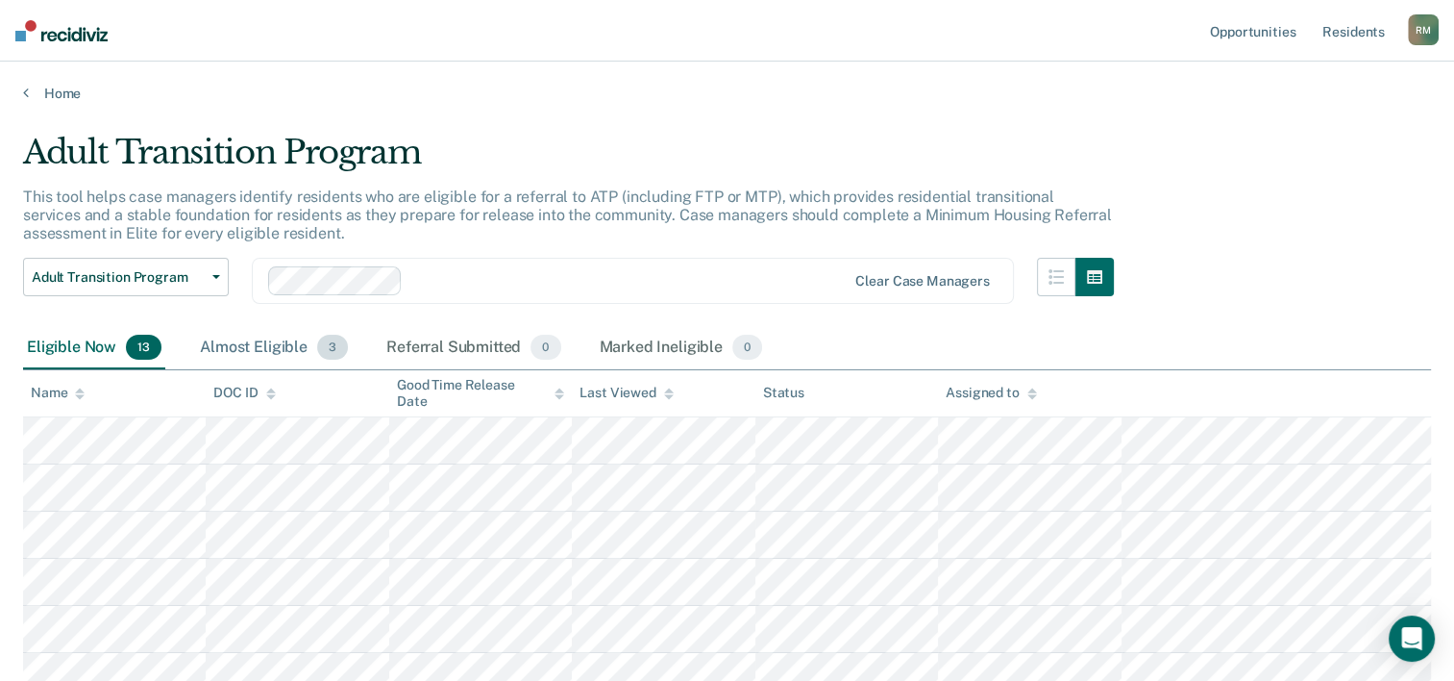
click at [301, 344] on div "Almost Eligible 3" at bounding box center [274, 348] width 156 height 42
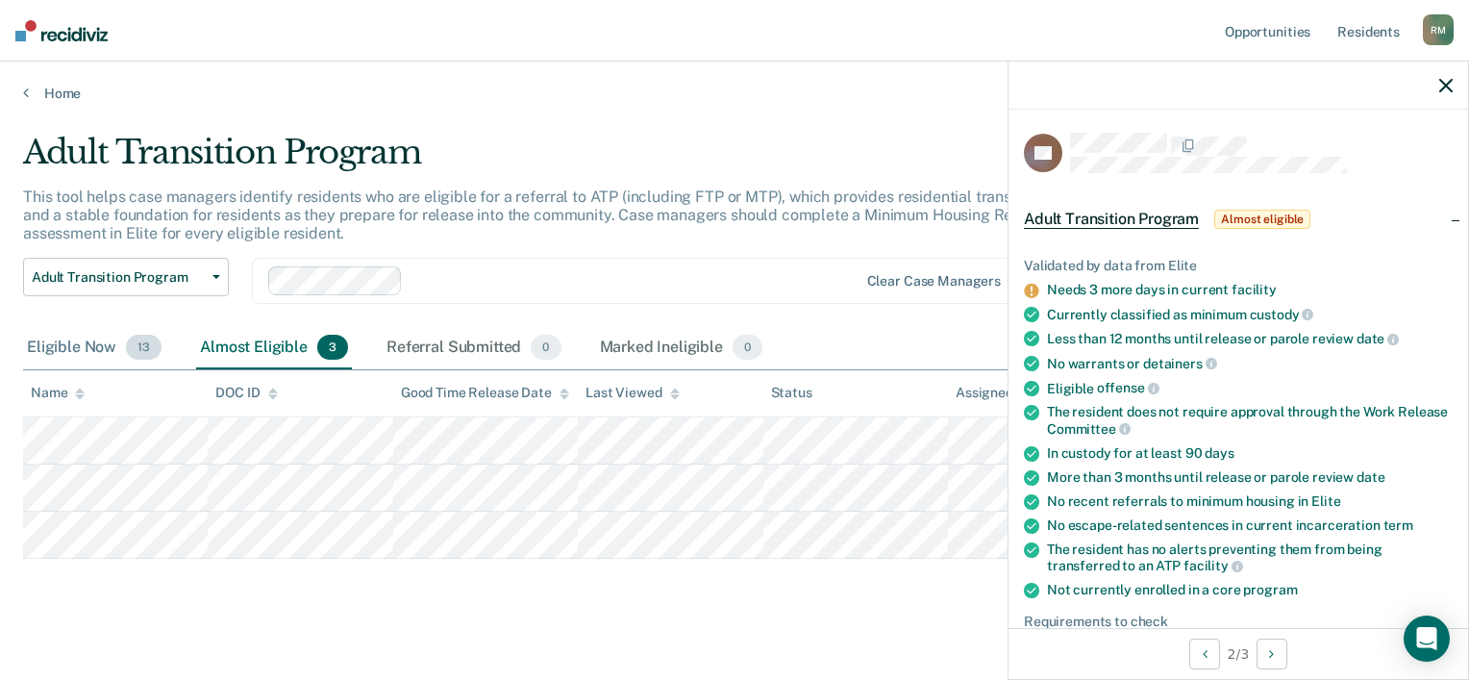
click at [96, 346] on div "Eligible Now 13" at bounding box center [94, 348] width 142 height 42
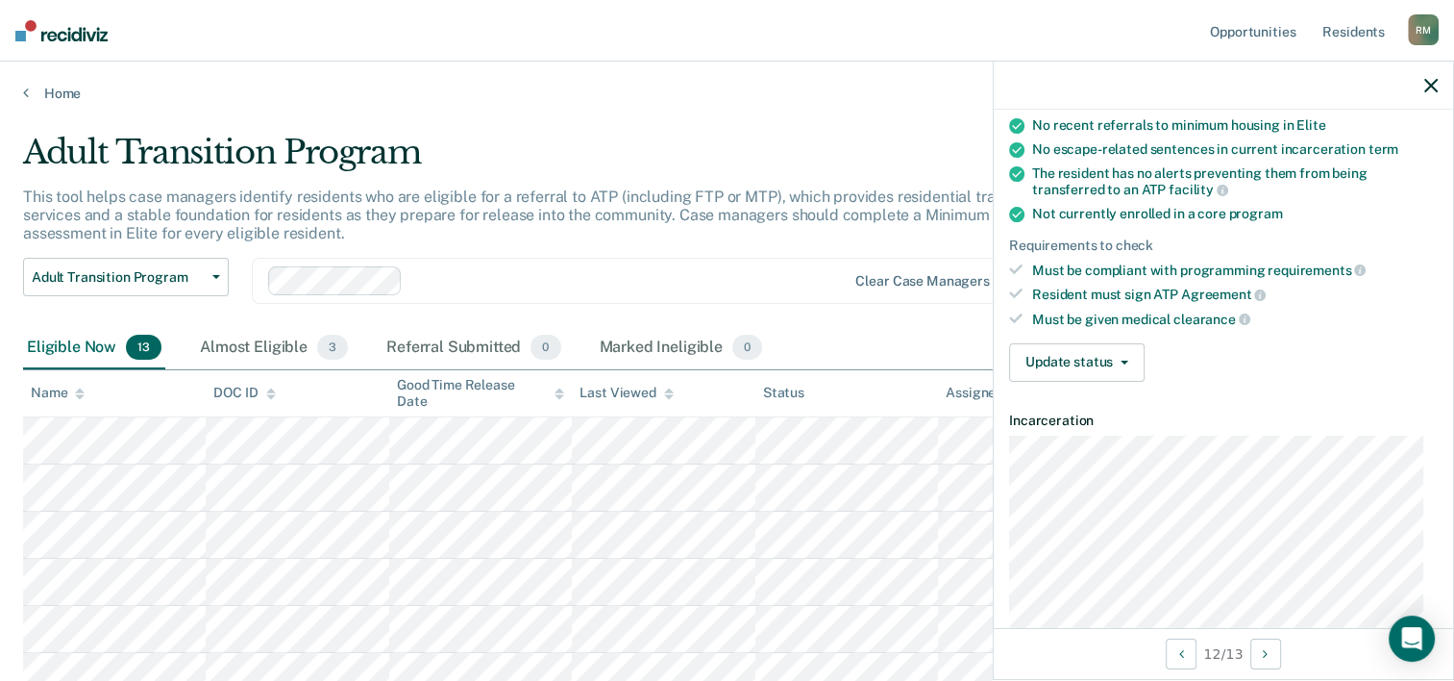
click at [1435, 91] on icon "button" at bounding box center [1431, 85] width 13 height 13
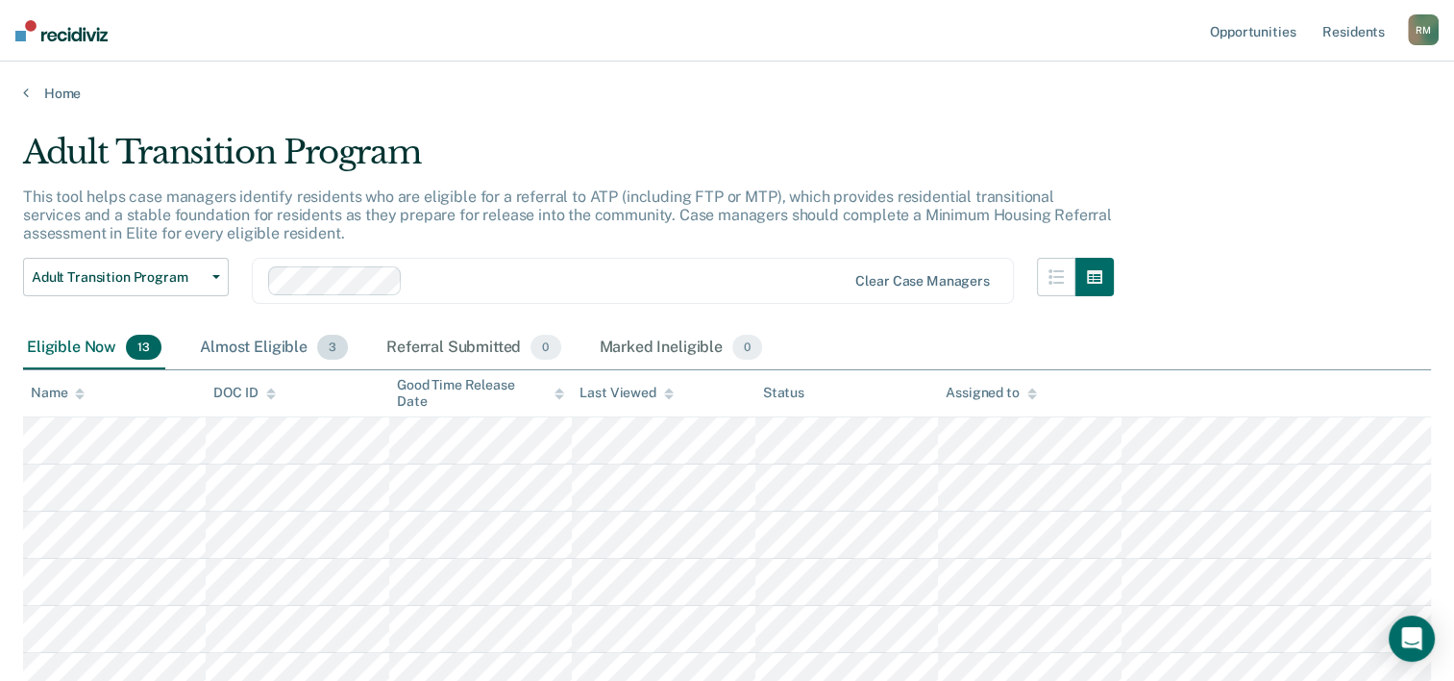
click at [324, 342] on span "3" at bounding box center [332, 347] width 31 height 25
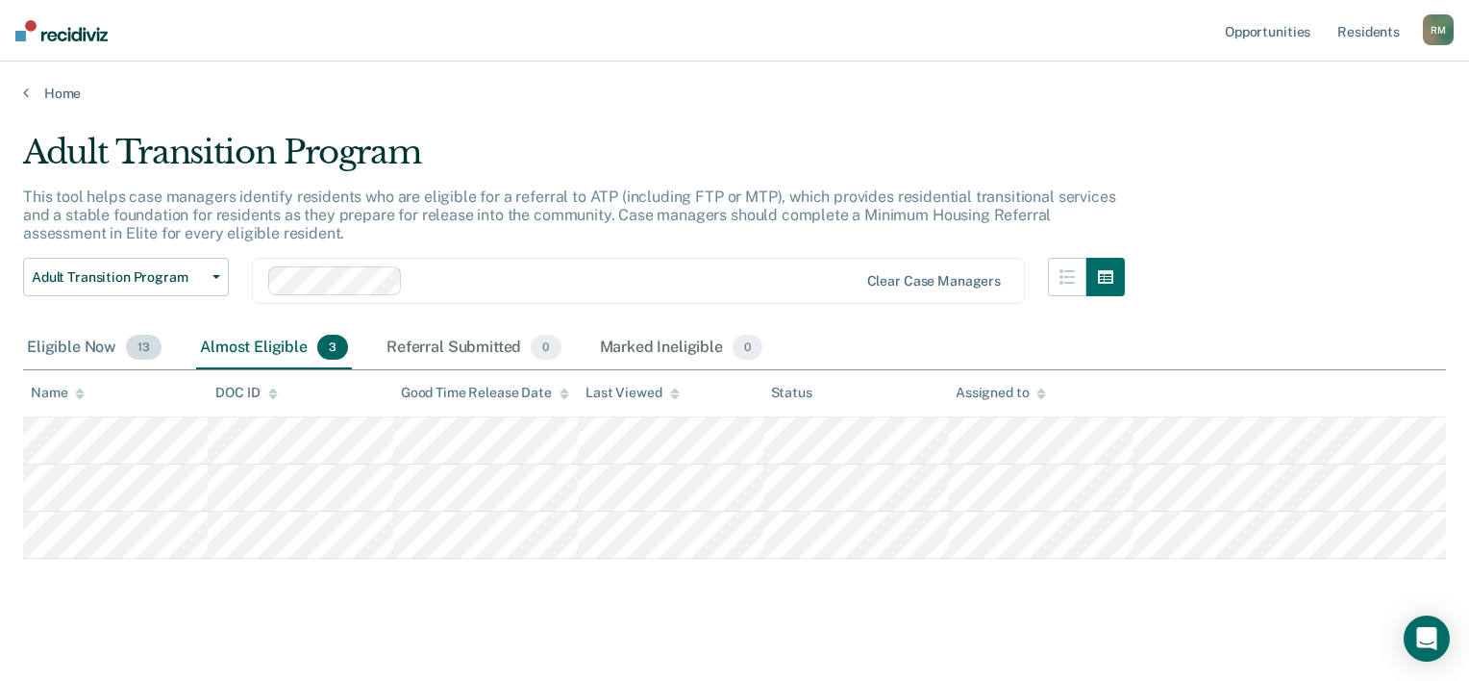
click at [81, 358] on div "Eligible Now 13" at bounding box center [94, 348] width 142 height 42
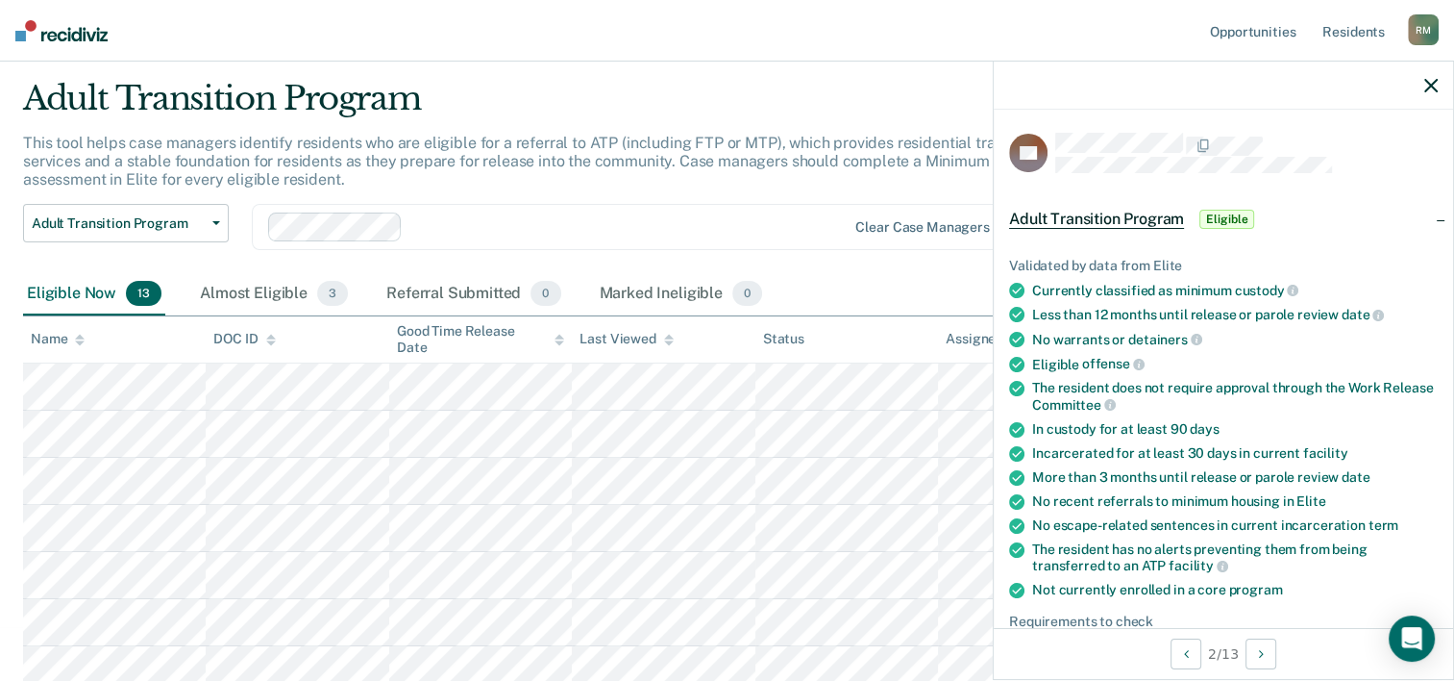
click at [1434, 81] on icon "button" at bounding box center [1431, 85] width 13 height 13
